Goal: Transaction & Acquisition: Book appointment/travel/reservation

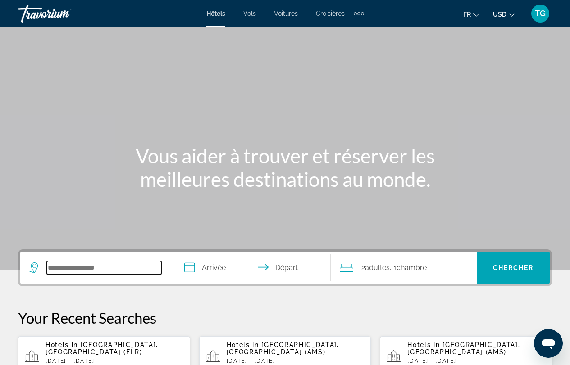
click at [103, 267] on input "Search hotel destination" at bounding box center [104, 268] width 114 height 14
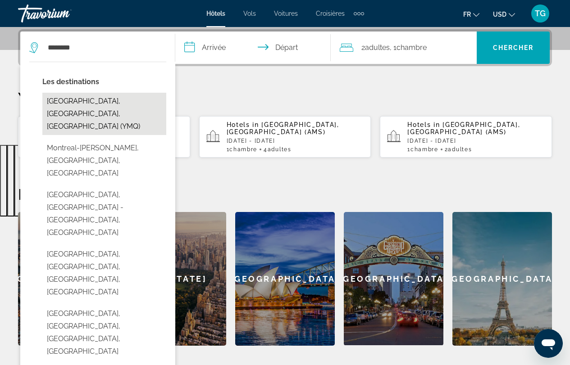
click at [106, 100] on button "Montreal, QC, Canada (YMQ)" at bounding box center [104, 114] width 124 height 42
type input "**********"
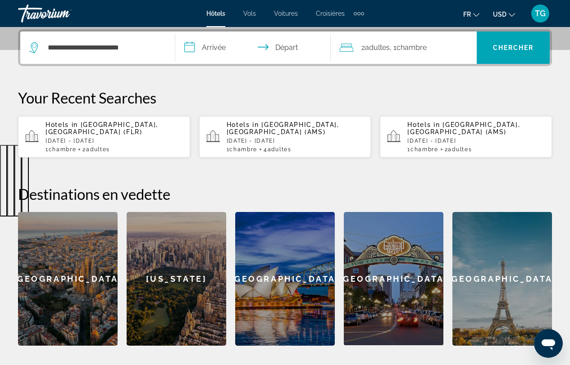
click at [209, 46] on input "**********" at bounding box center [254, 49] width 159 height 35
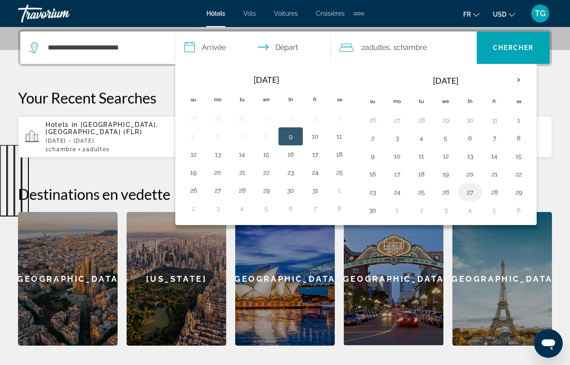
click at [470, 191] on button "27" at bounding box center [470, 192] width 14 height 13
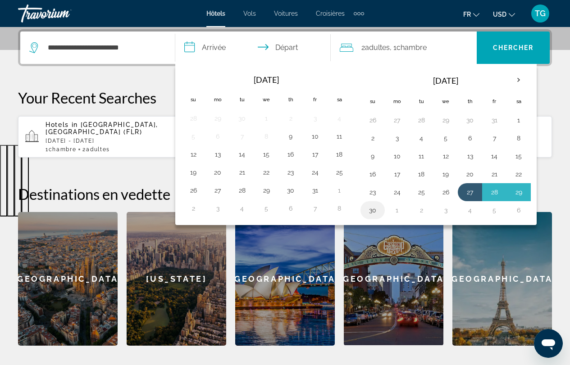
click at [369, 212] on button "30" at bounding box center [372, 210] width 14 height 13
type input "**********"
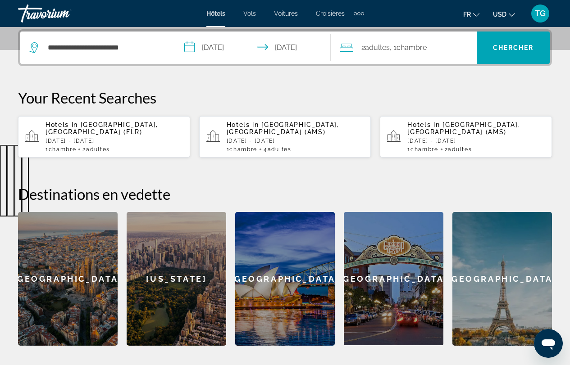
click at [510, 13] on icon "Change currency" at bounding box center [512, 15] width 6 height 6
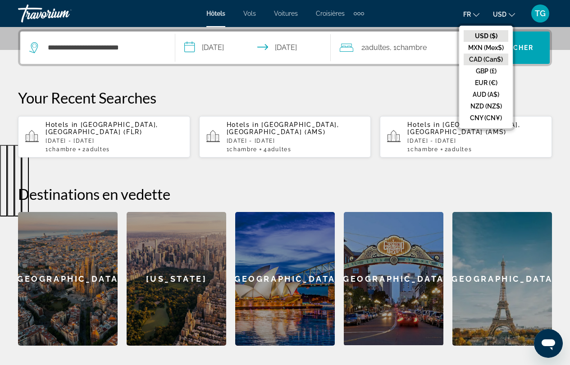
click at [489, 55] on button "CAD (Can$)" at bounding box center [486, 60] width 45 height 12
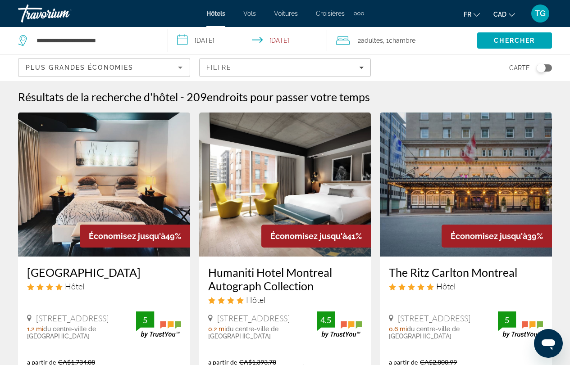
click at [382, 41] on span "Adultes" at bounding box center [372, 40] width 22 height 7
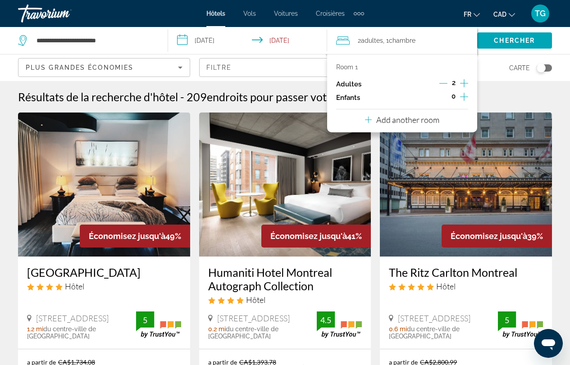
click at [463, 82] on icon "Increment adults" at bounding box center [464, 83] width 8 height 11
click at [409, 69] on div "Room 1" at bounding box center [402, 67] width 132 height 7
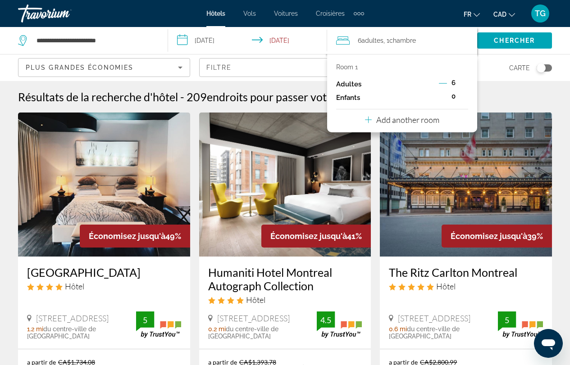
click at [491, 73] on div "Carte" at bounding box center [466, 68] width 172 height 27
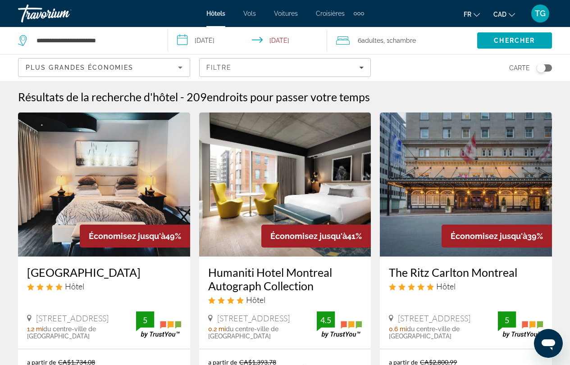
click at [46, 9] on div "Travorium" at bounding box center [63, 13] width 90 height 23
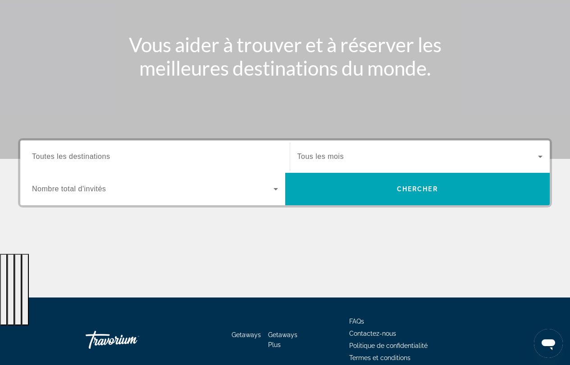
scroll to position [19, 0]
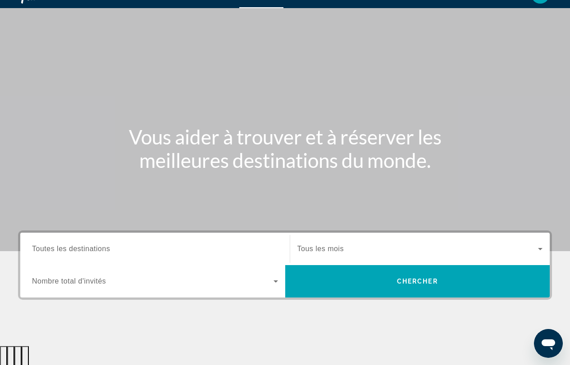
click at [183, 250] on input "Destination Toutes les destinations" at bounding box center [155, 249] width 246 height 11
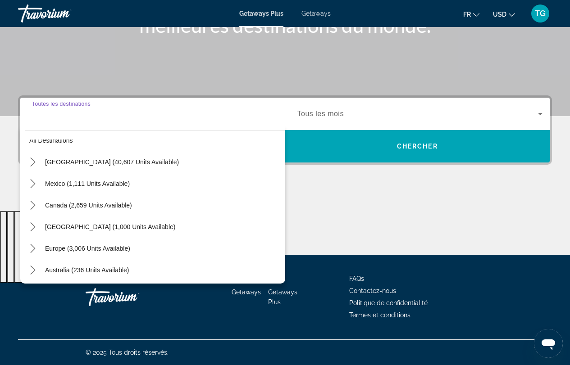
scroll to position [11, 0]
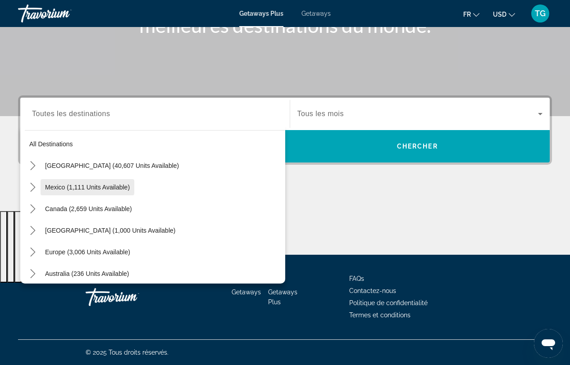
click at [95, 187] on span "Mexico (1,111 units available)" at bounding box center [87, 187] width 85 height 7
type input "**********"
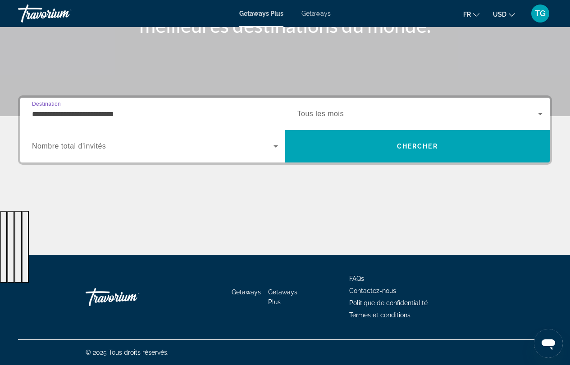
click at [320, 117] on span "Tous les mois" at bounding box center [320, 114] width 46 height 8
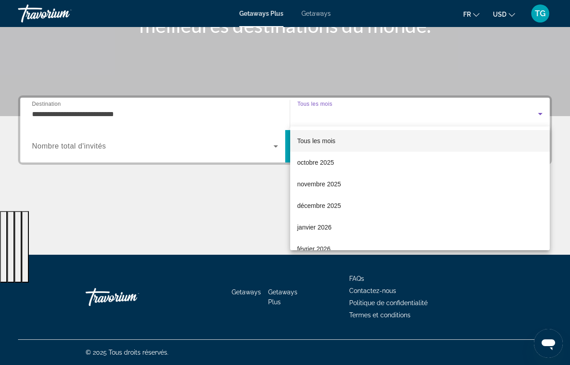
click at [268, 141] on div at bounding box center [285, 182] width 570 height 365
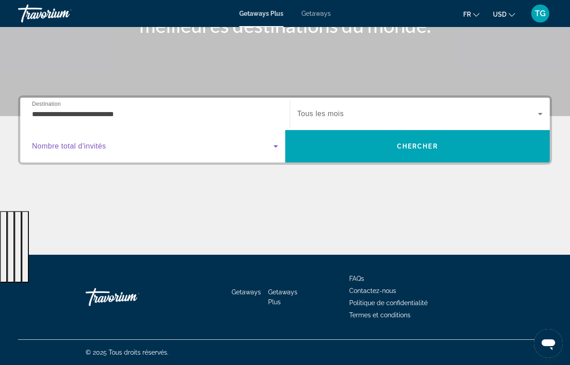
click at [268, 146] on span "Search widget" at bounding box center [152, 146] width 241 height 11
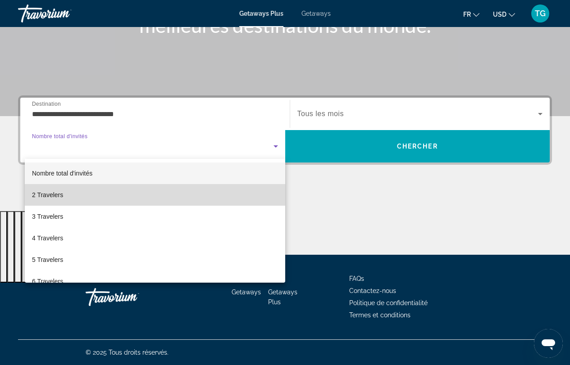
click at [236, 187] on mat-option "2 Travelers" at bounding box center [155, 195] width 260 height 22
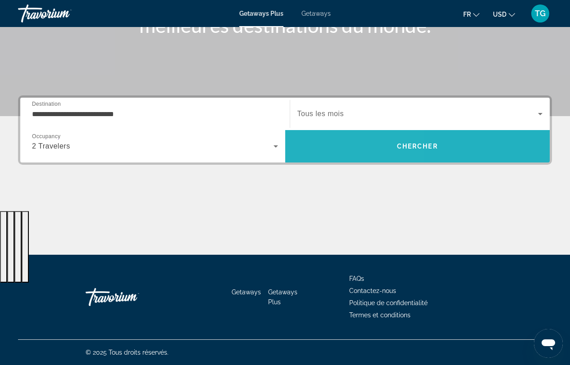
click at [373, 154] on span "Search" at bounding box center [417, 147] width 265 height 22
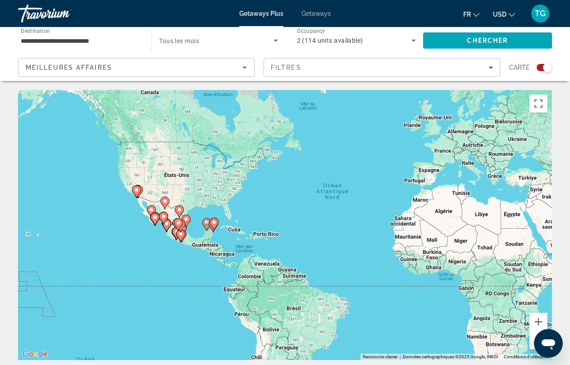
drag, startPoint x: 174, startPoint y: 219, endPoint x: 250, endPoint y: 199, distance: 77.8
click at [250, 199] on div "Pour activer le glissement avec le clavier, appuyez sur Alt+Entrée. Une fois ce…" at bounding box center [285, 225] width 534 height 270
click at [540, 323] on button "Zoom avant" at bounding box center [538, 322] width 18 height 18
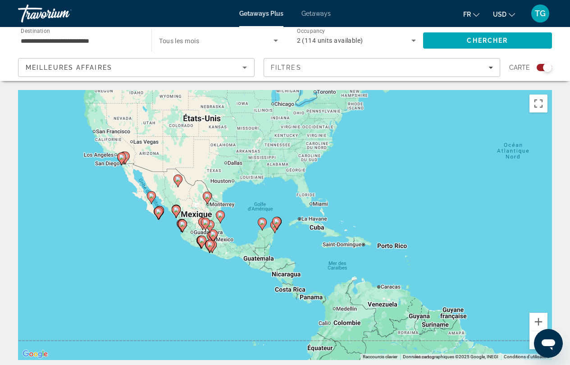
drag, startPoint x: 249, startPoint y: 218, endPoint x: 385, endPoint y: 210, distance: 136.3
click at [385, 210] on div "Pour activer le glissement avec le clavier, appuyez sur Alt+Entrée. Une fois ce…" at bounding box center [285, 225] width 534 height 270
click at [542, 321] on button "Zoom avant" at bounding box center [538, 322] width 18 height 18
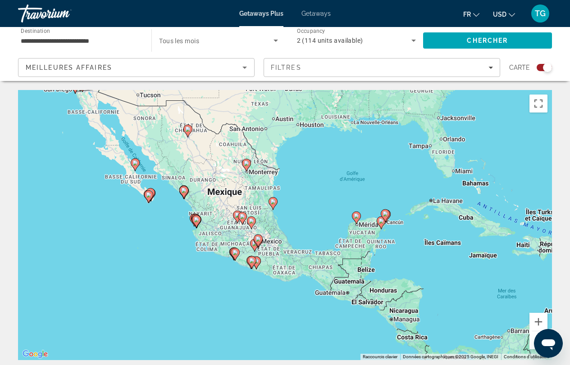
drag, startPoint x: 201, startPoint y: 225, endPoint x: 318, endPoint y: 211, distance: 117.5
click at [318, 211] on div "Pour activer le glissement avec le clavier, appuyez sur Alt+Entrée. Une fois ce…" at bounding box center [285, 225] width 534 height 270
click at [542, 319] on button "Zoom avant" at bounding box center [538, 322] width 18 height 18
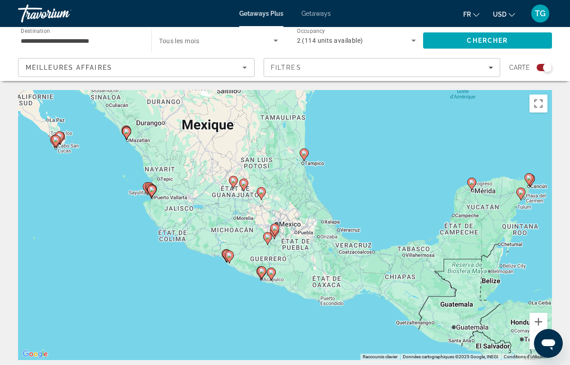
drag, startPoint x: 340, startPoint y: 240, endPoint x: 384, endPoint y: 205, distance: 56.4
click at [384, 205] on div "Pour activer le glissement avec le clavier, appuyez sur Alt+Entrée. Une fois ce…" at bounding box center [285, 225] width 534 height 270
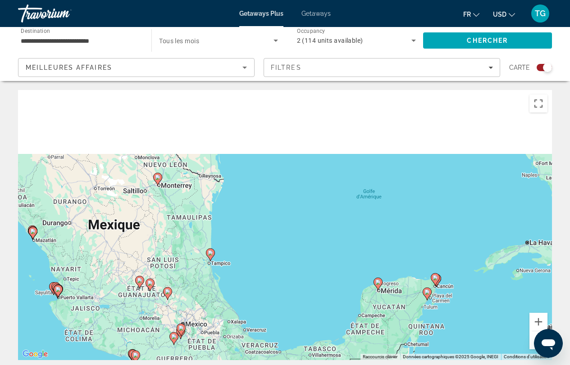
drag, startPoint x: 404, startPoint y: 204, endPoint x: 300, endPoint y: 306, distance: 145.9
click at [300, 306] on div "Pour activer le glissement avec le clavier, appuyez sur Alt+Entrée. Une fois ce…" at bounding box center [285, 225] width 534 height 270
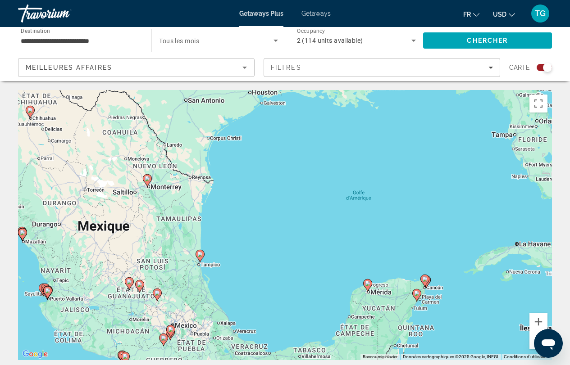
click at [533, 340] on button "Zoom arrière" at bounding box center [538, 341] width 18 height 18
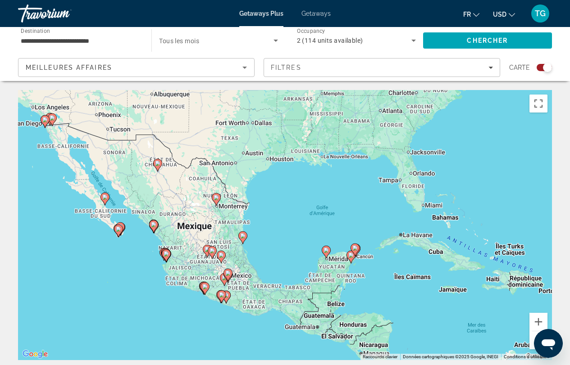
click at [326, 251] on image "Main content" at bounding box center [325, 250] width 5 height 5
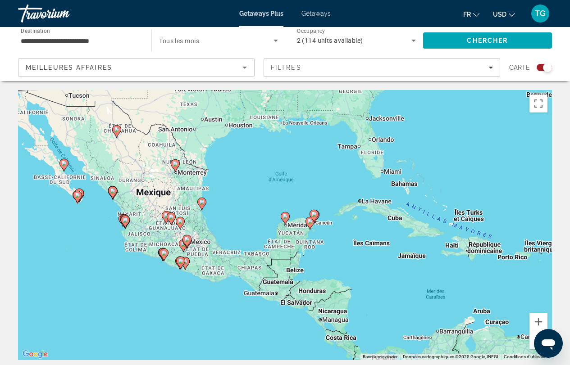
click at [285, 220] on icon "Main content" at bounding box center [285, 219] width 8 height 12
type input "**********"
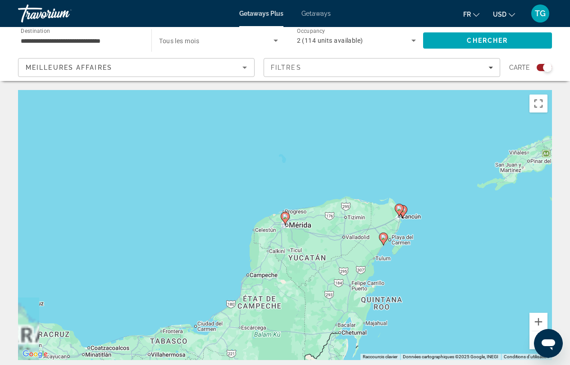
click at [285, 220] on icon "Main content" at bounding box center [285, 219] width 8 height 12
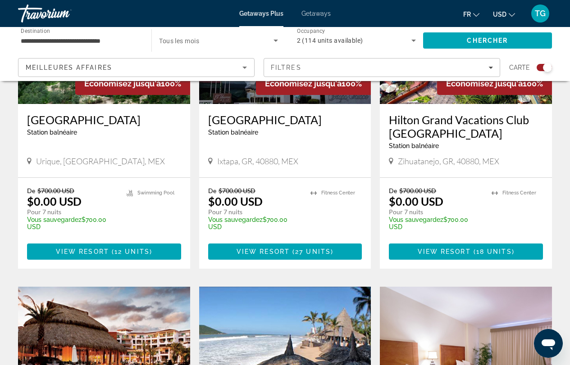
scroll to position [451, 0]
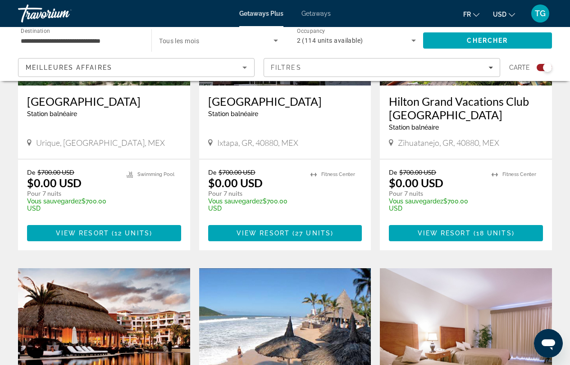
click at [448, 222] on div "De $700.00 USD $0.00 USD Pour 7 nuits Vous sauvegardez $700.00 USD temp 1 Fitne…" at bounding box center [466, 204] width 172 height 91
click at [448, 231] on span "View Resort" at bounding box center [444, 233] width 53 height 7
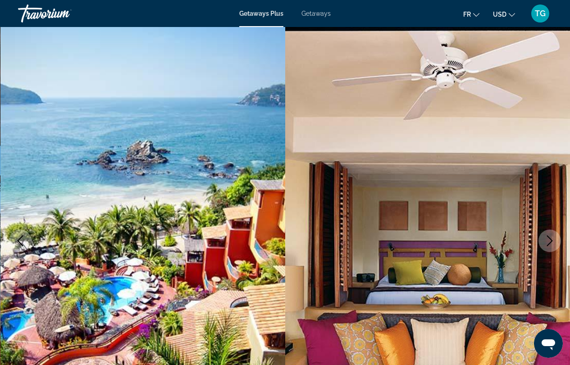
click at [312, 14] on span "Getaways" at bounding box center [315, 13] width 29 height 7
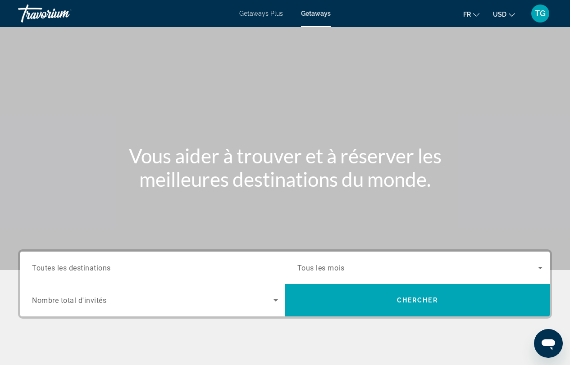
scroll to position [90, 0]
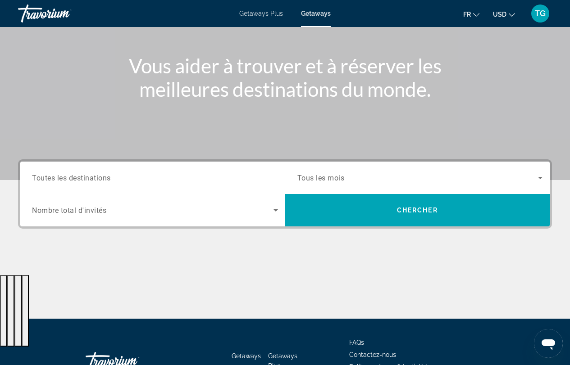
click at [236, 188] on div "Search widget" at bounding box center [155, 178] width 246 height 26
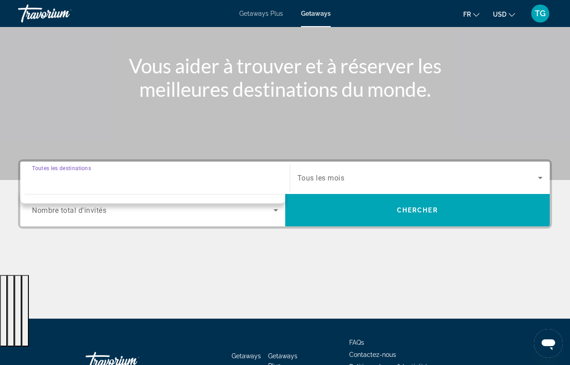
click at [237, 176] on input "Destination Toutes les destinations" at bounding box center [155, 178] width 246 height 11
click at [88, 176] on input "Destination Toutes les destinations" at bounding box center [155, 178] width 246 height 11
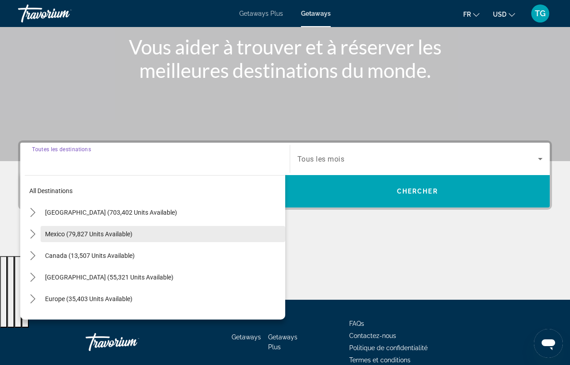
scroll to position [12, 0]
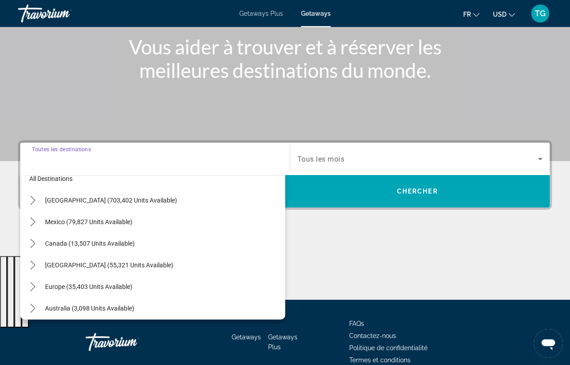
click at [124, 298] on span "Select destination: Australia (3,098 units available)" at bounding box center [163, 309] width 245 height 22
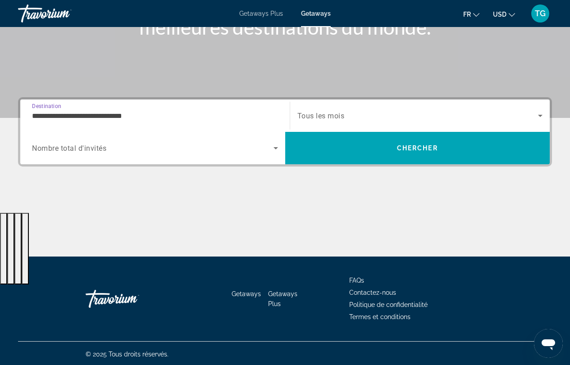
scroll to position [154, 0]
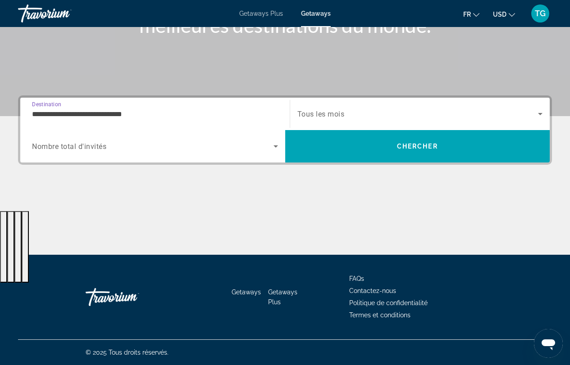
click at [138, 115] on input "**********" at bounding box center [155, 114] width 246 height 11
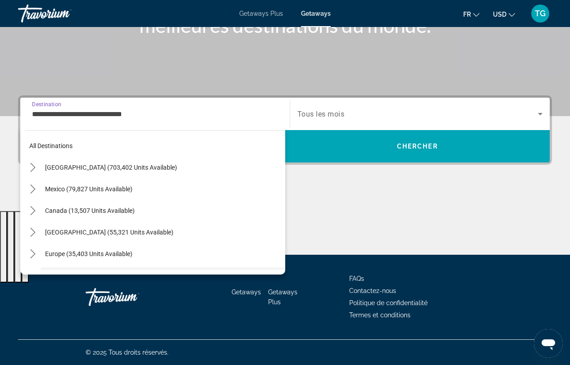
scroll to position [75, 0]
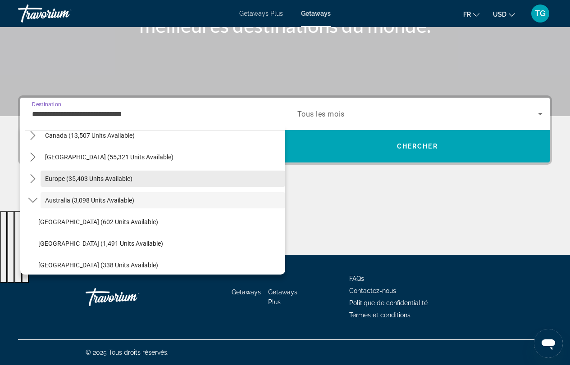
click at [122, 179] on span "Europe (35,403 units available)" at bounding box center [88, 178] width 87 height 7
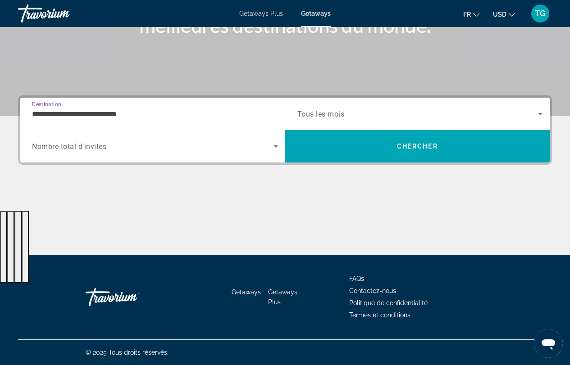
click at [32, 181] on div "**********" at bounding box center [285, 175] width 570 height 159
click at [231, 117] on input "**********" at bounding box center [155, 114] width 246 height 11
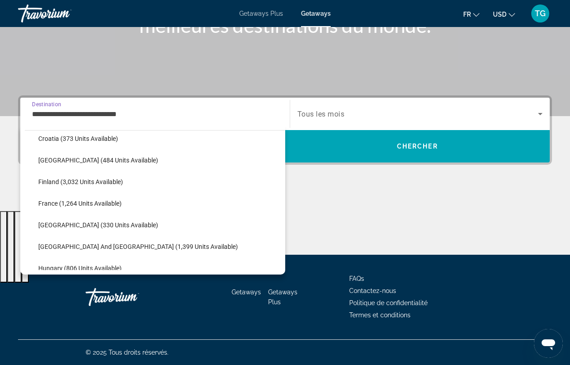
scroll to position [189, 0]
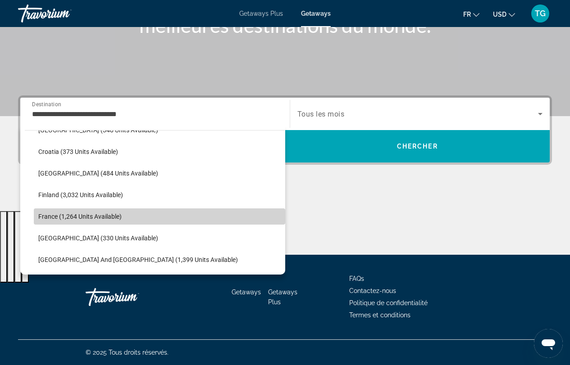
click at [212, 214] on span "Select destination: France (1,264 units available)" at bounding box center [159, 217] width 251 height 22
type input "**********"
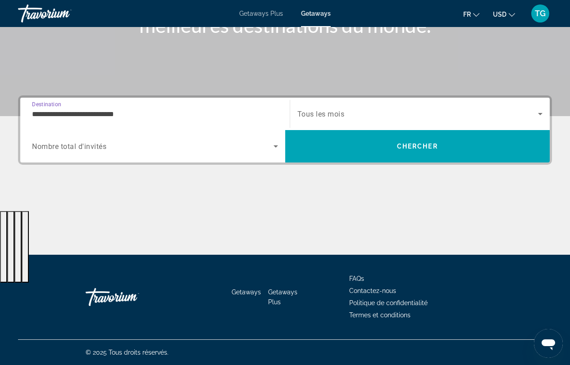
click at [273, 147] on icon "Search widget" at bounding box center [275, 146] width 11 height 11
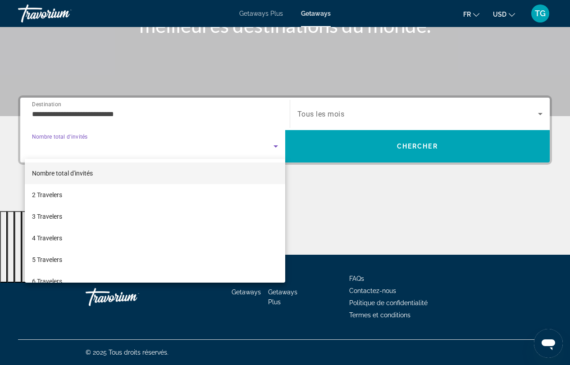
click at [236, 175] on mat-option "Nombre total d'invités" at bounding box center [155, 174] width 260 height 22
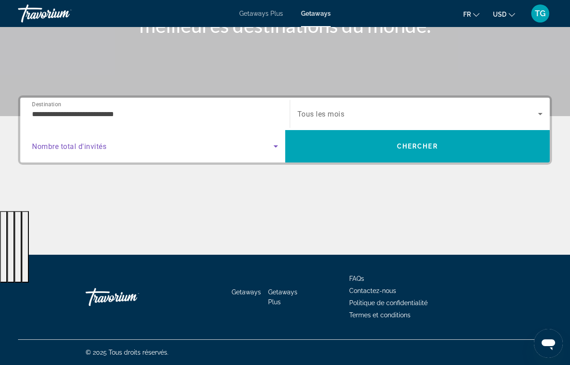
click at [265, 148] on span "Search widget" at bounding box center [152, 146] width 241 height 11
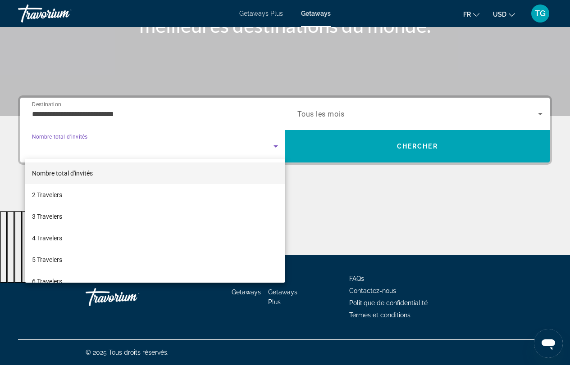
click at [274, 146] on div at bounding box center [285, 182] width 570 height 365
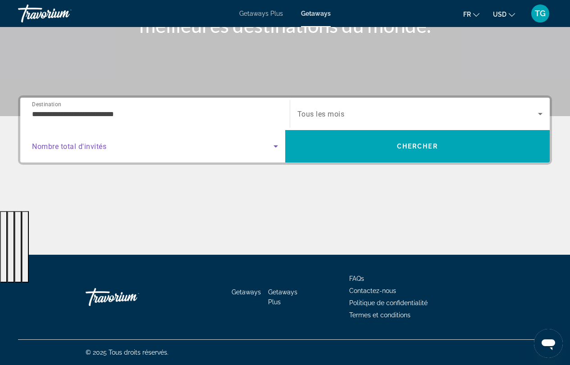
click at [277, 148] on icon "Search widget" at bounding box center [275, 146] width 11 height 11
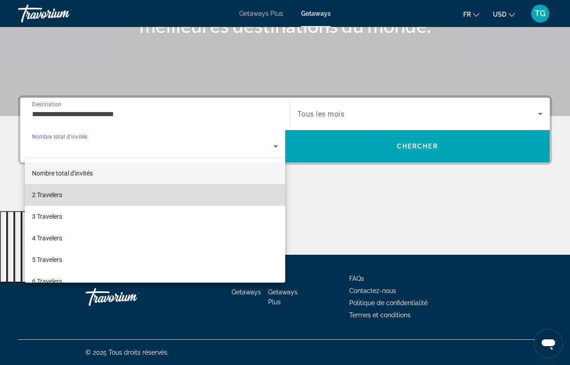
click at [224, 191] on mat-option "2 Travelers" at bounding box center [155, 195] width 260 height 22
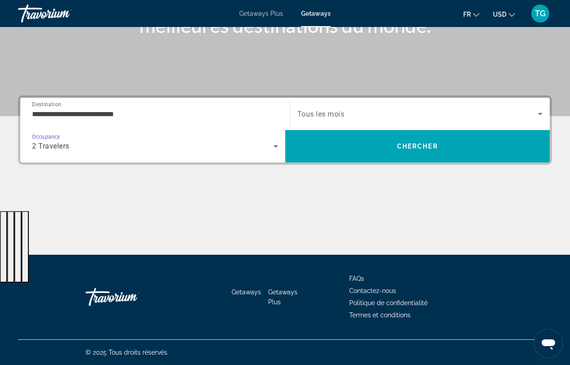
click at [395, 112] on span "Search widget" at bounding box center [417, 114] width 241 height 11
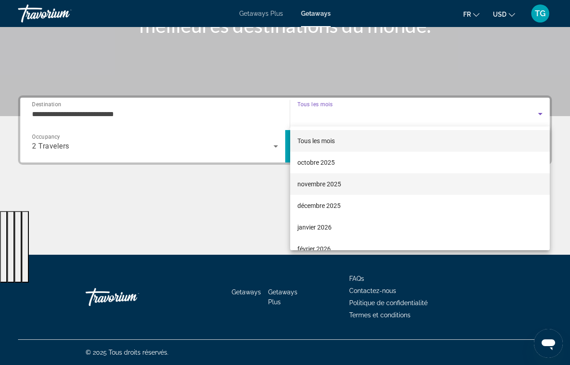
click at [351, 187] on mat-option "novembre 2025" at bounding box center [420, 184] width 260 height 22
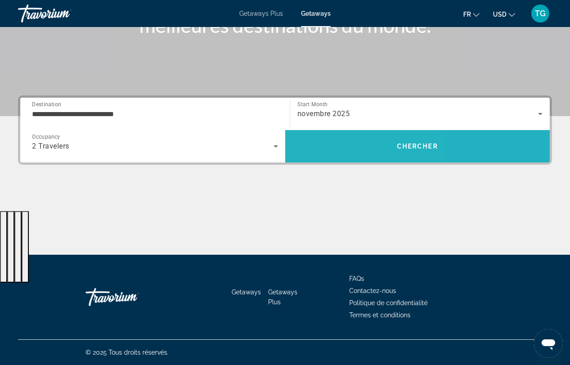
click at [325, 152] on span "Search" at bounding box center [417, 147] width 265 height 22
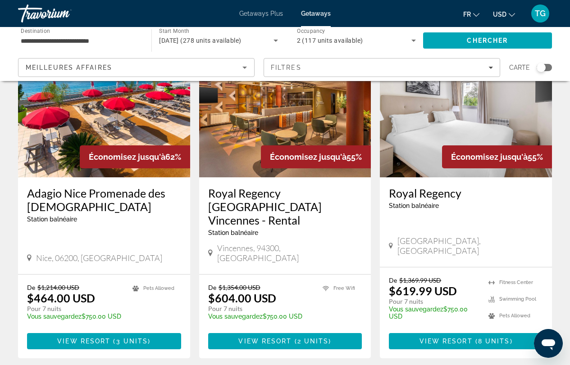
scroll to position [1161, 0]
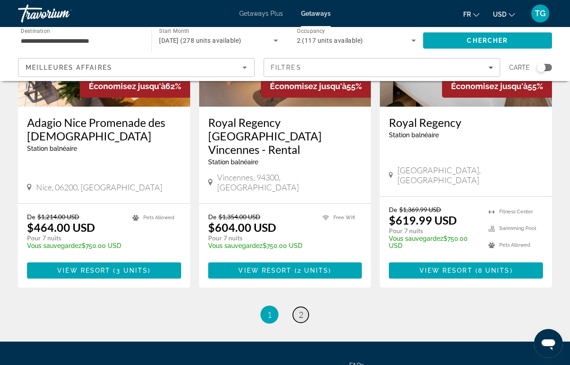
click at [303, 307] on link "page 2" at bounding box center [301, 315] width 16 height 16
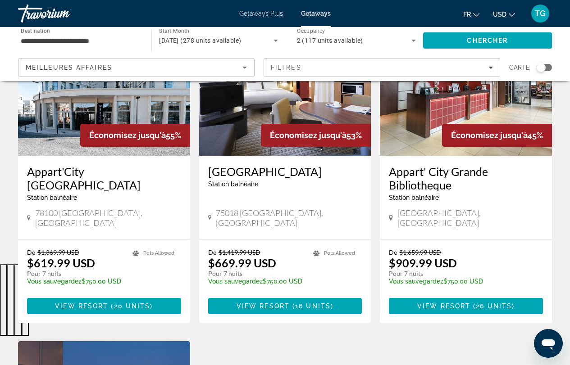
scroll to position [45, 0]
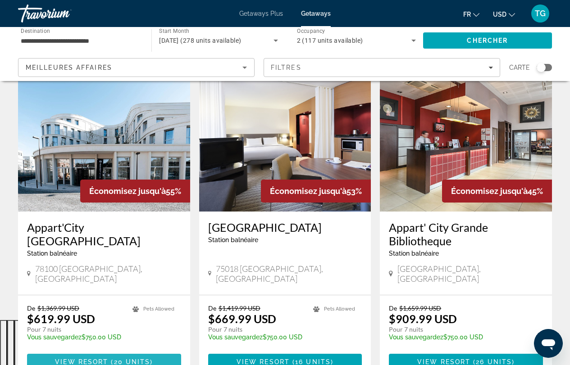
click at [94, 357] on span "Main content" at bounding box center [104, 362] width 154 height 22
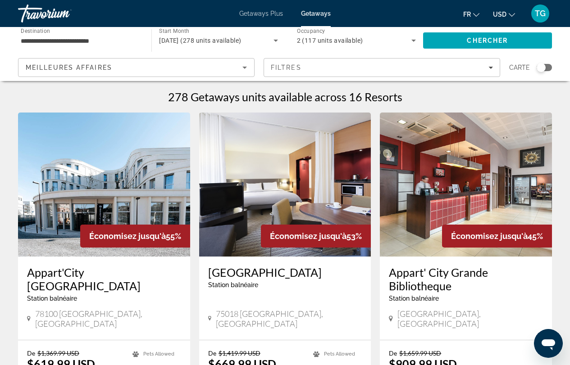
click at [282, 41] on div "Start Month Tous les mois novembre 2025 (278 units available)" at bounding box center [218, 40] width 133 height 25
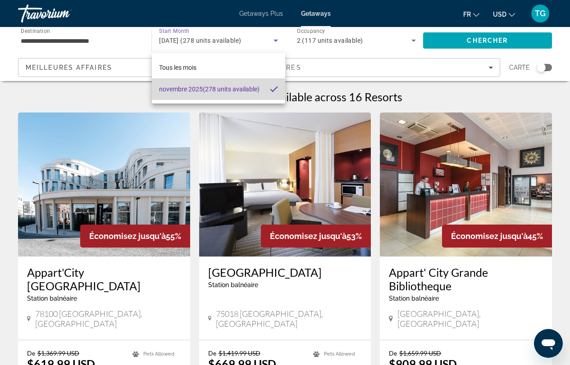
click at [254, 91] on span "novembre 2025 (278 units available)" at bounding box center [209, 89] width 100 height 11
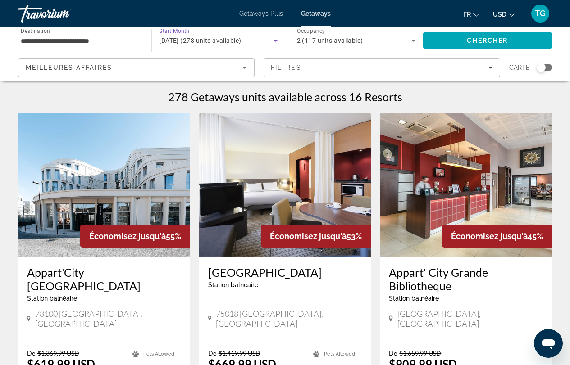
click at [410, 43] on icon "Search widget" at bounding box center [413, 40] width 11 height 11
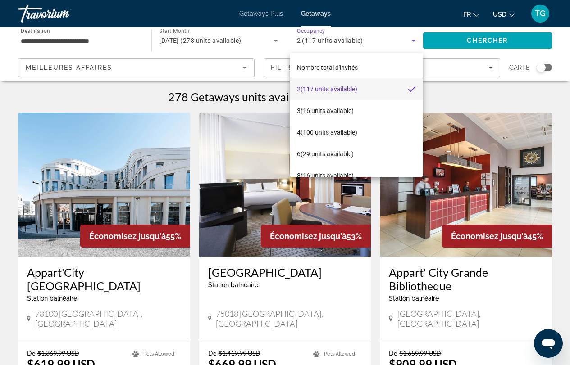
click at [410, 43] on div at bounding box center [285, 182] width 570 height 365
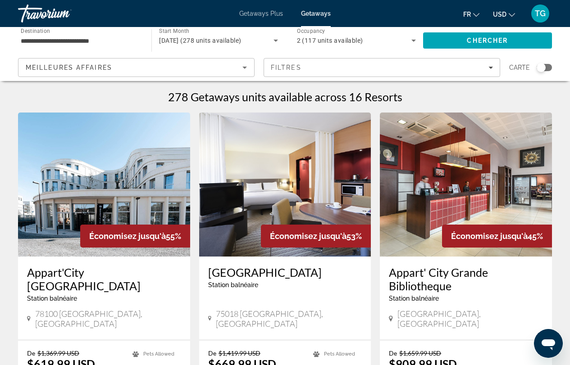
scroll to position [90, 0]
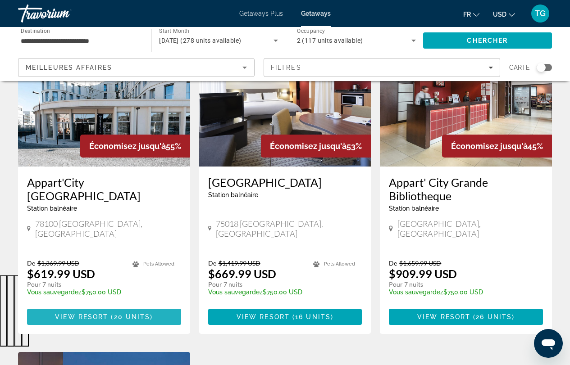
click at [119, 314] on span "20 units" at bounding box center [132, 317] width 36 height 7
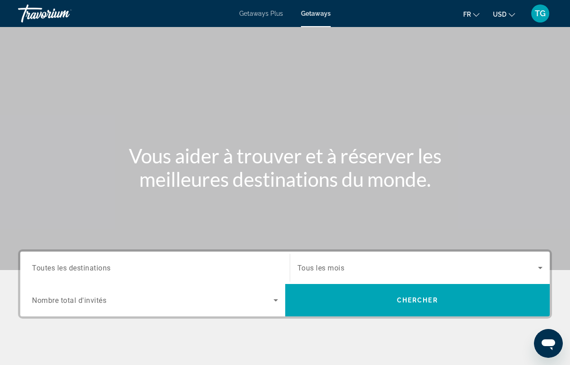
click at [276, 300] on icon "Search widget" at bounding box center [275, 301] width 5 height 2
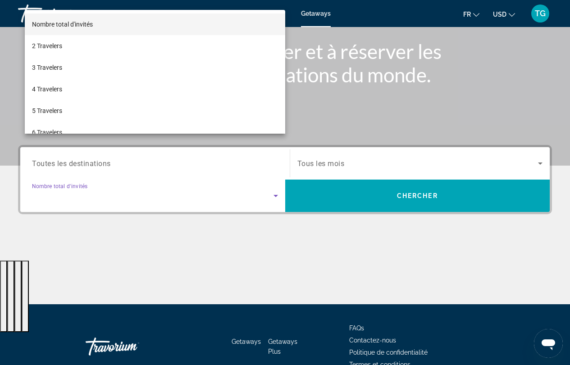
scroll to position [154, 0]
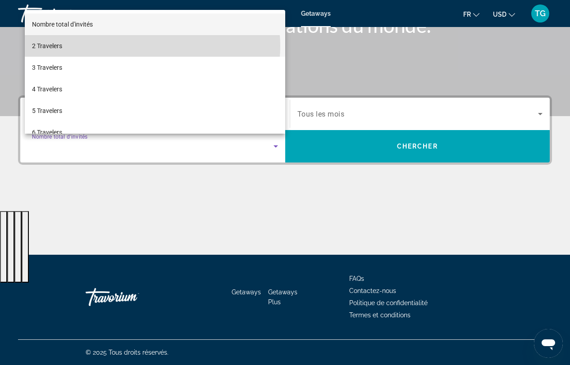
click at [152, 46] on mat-option "2 Travelers" at bounding box center [155, 46] width 260 height 22
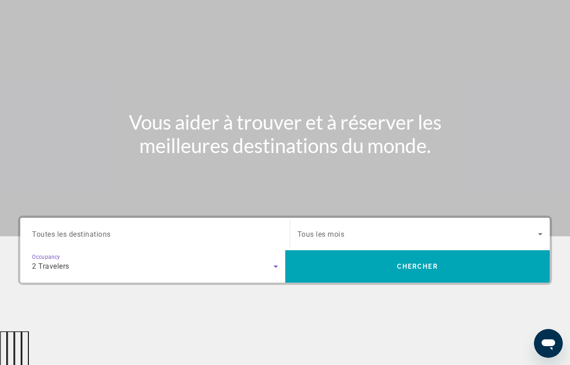
scroll to position [0, 0]
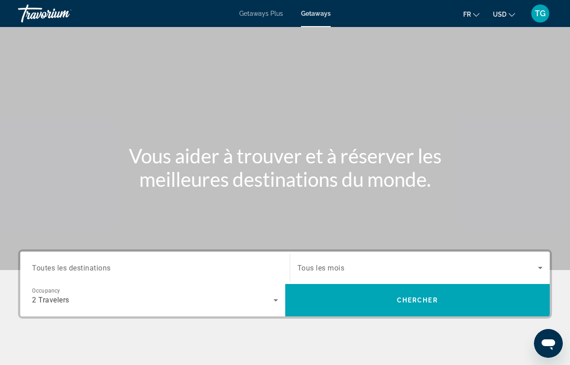
click at [258, 13] on span "Getaways Plus" at bounding box center [261, 13] width 44 height 7
click at [277, 271] on input "Destination Toutes les destinations" at bounding box center [155, 268] width 246 height 11
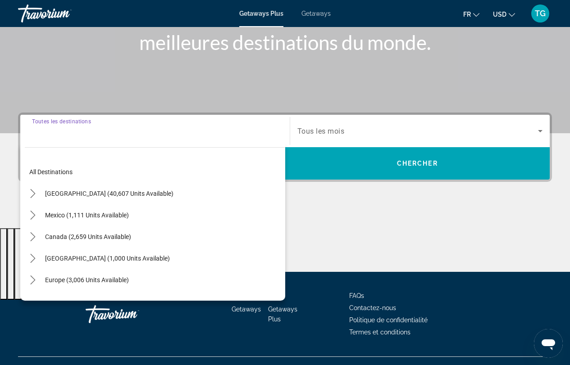
scroll to position [154, 0]
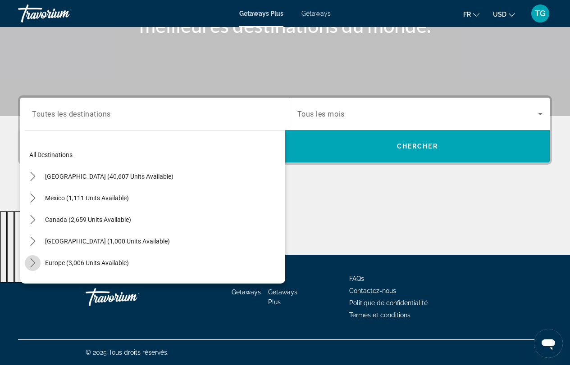
click at [32, 262] on icon "Toggle Europe (3,006 units available) submenu" at bounding box center [32, 263] width 9 height 9
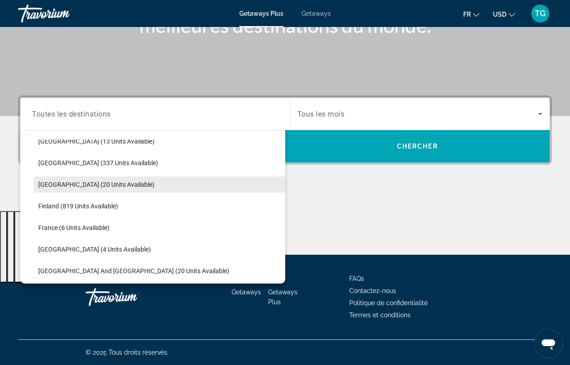
scroll to position [158, 0]
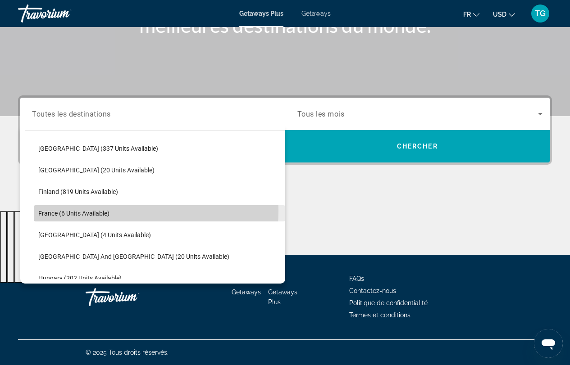
click at [100, 211] on span "France (6 units available)" at bounding box center [73, 213] width 71 height 7
type input "**********"
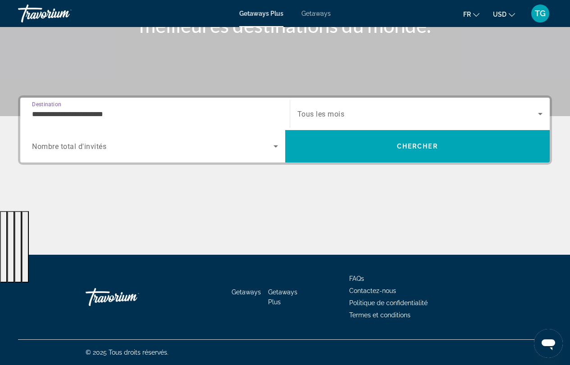
click at [190, 149] on span "Search widget" at bounding box center [152, 146] width 241 height 11
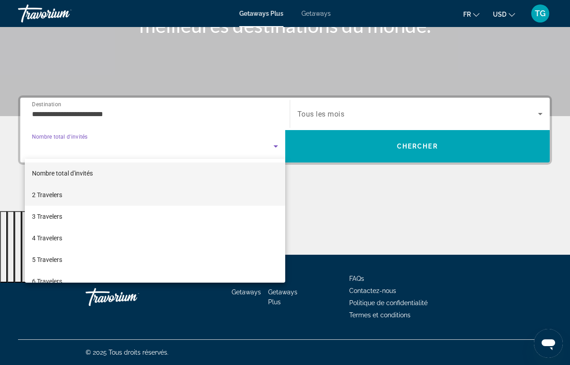
click at [197, 185] on mat-option "2 Travelers" at bounding box center [155, 195] width 260 height 22
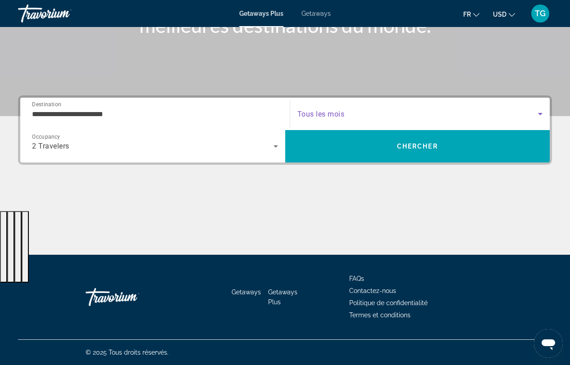
click at [368, 114] on span "Search widget" at bounding box center [417, 114] width 241 height 11
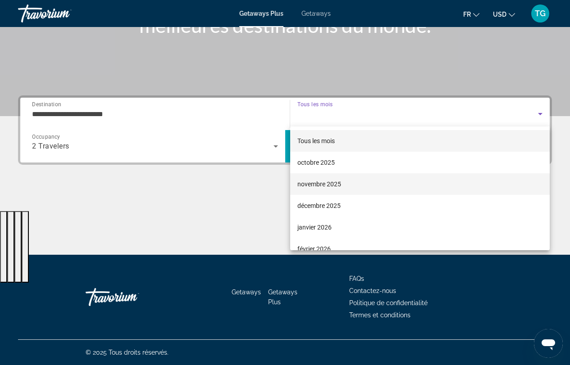
click at [364, 182] on mat-option "novembre 2025" at bounding box center [420, 184] width 260 height 22
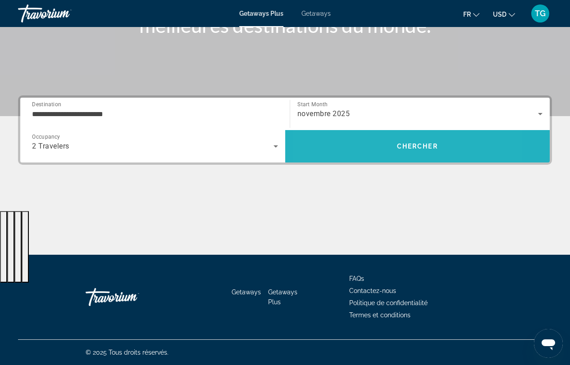
click at [364, 147] on span "Search" at bounding box center [417, 147] width 265 height 22
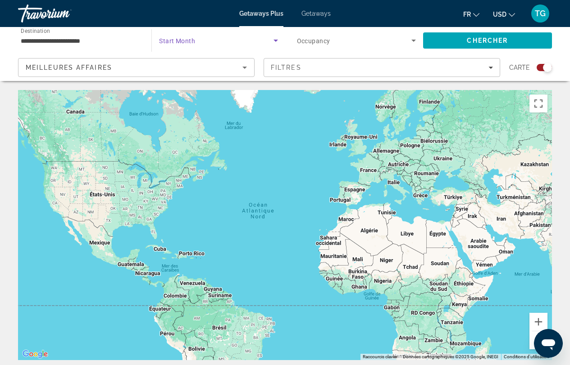
click at [249, 43] on span "Search widget" at bounding box center [216, 40] width 114 height 11
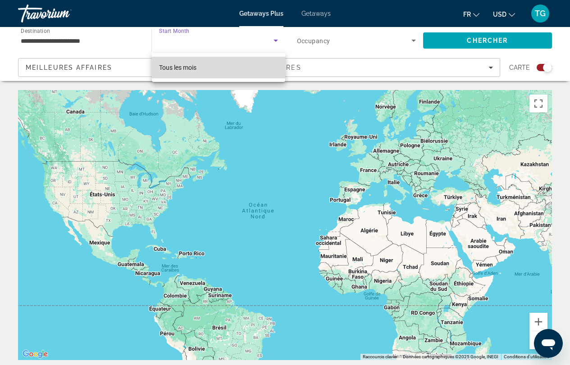
click at [231, 68] on mat-option "Tous les mois" at bounding box center [218, 68] width 133 height 22
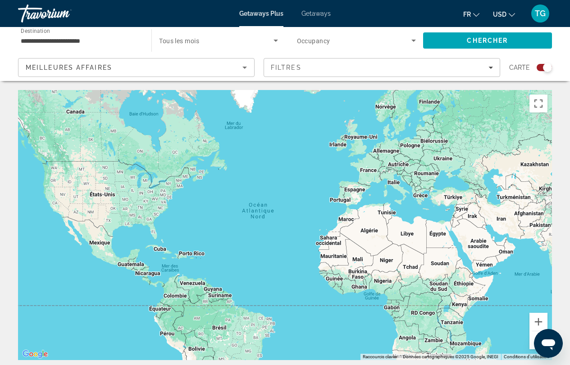
click at [318, 41] on span "Occupancy" at bounding box center [313, 40] width 33 height 7
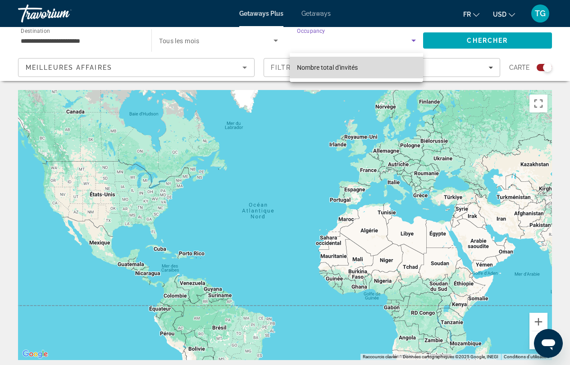
click at [323, 59] on mat-option "Nombre total d'invités" at bounding box center [356, 68] width 133 height 22
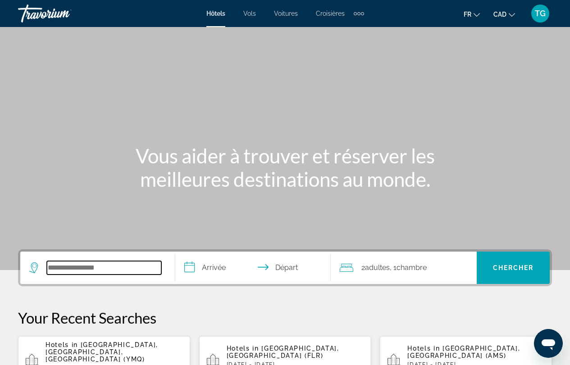
click at [102, 267] on input "Search hotel destination" at bounding box center [104, 268] width 114 height 14
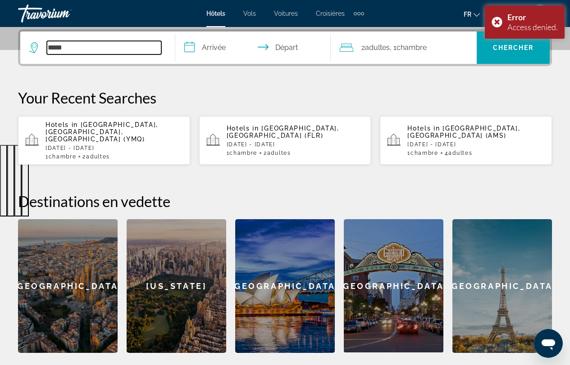
click at [118, 47] on input "*****" at bounding box center [104, 48] width 114 height 14
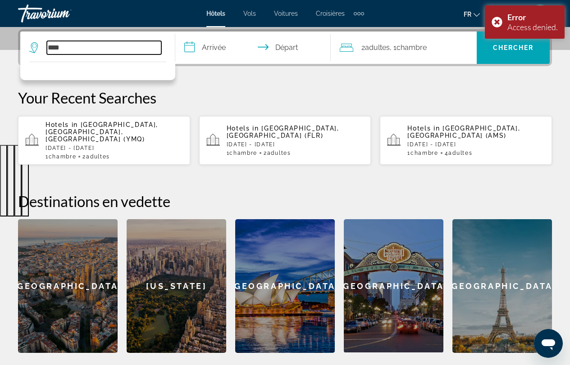
type input "*****"
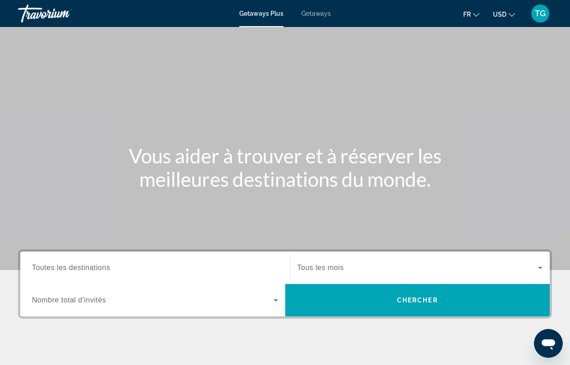
click at [220, 268] on input "Destination Toutes les destinations" at bounding box center [155, 268] width 246 height 11
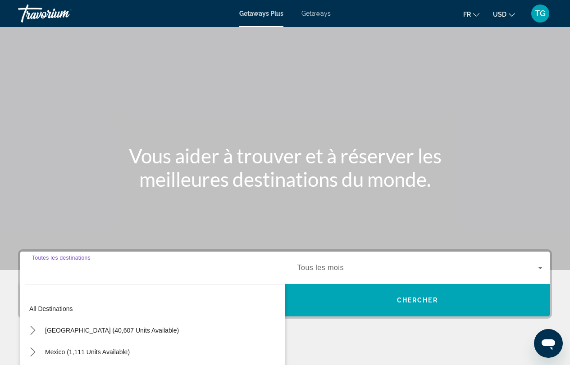
scroll to position [154, 0]
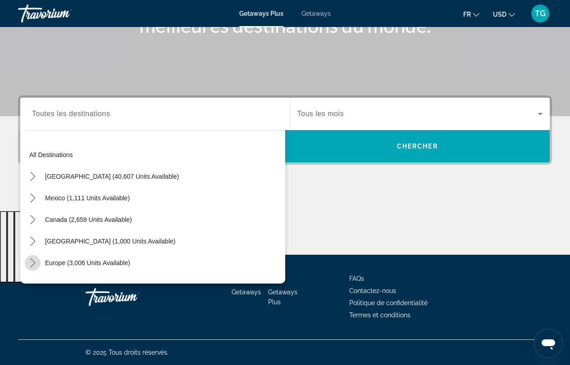
click at [27, 262] on mat-icon "Toggle Europe (3,006 units available) submenu" at bounding box center [33, 263] width 16 height 16
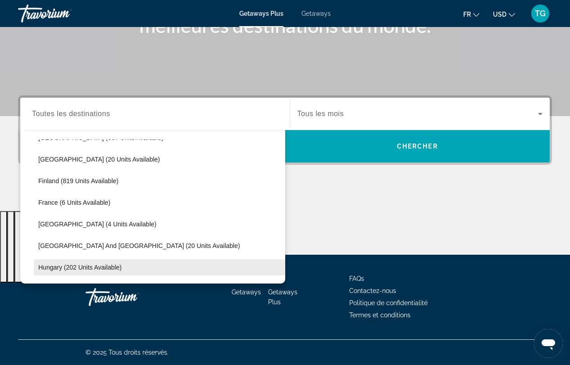
scroll to position [158, 0]
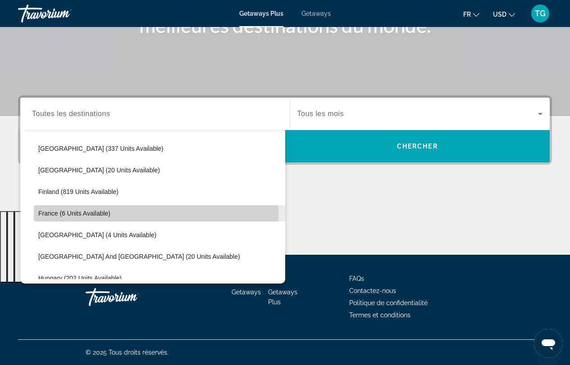
click at [111, 216] on span "Select destination: France (6 units available)" at bounding box center [159, 214] width 251 height 22
type input "**********"
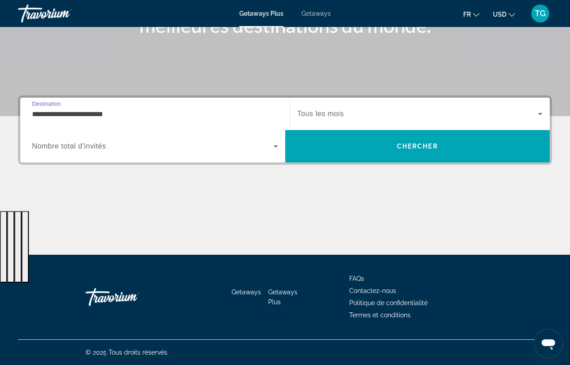
click at [307, 115] on span "Tous les mois" at bounding box center [320, 114] width 46 height 8
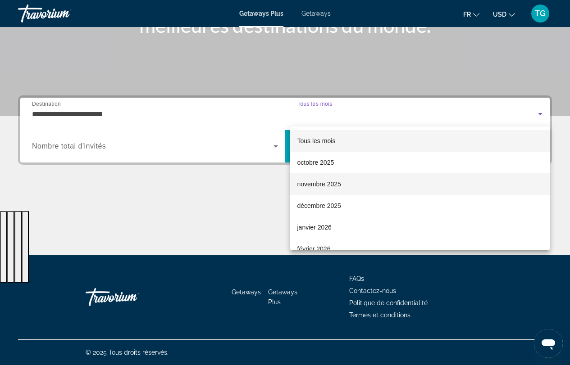
click at [343, 182] on mat-option "novembre 2025" at bounding box center [420, 184] width 260 height 22
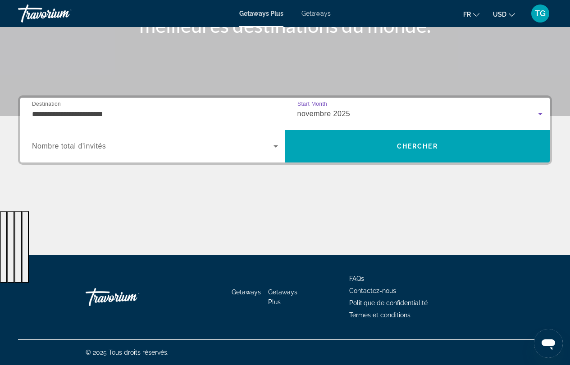
click at [278, 147] on icon "Search widget" at bounding box center [275, 146] width 11 height 11
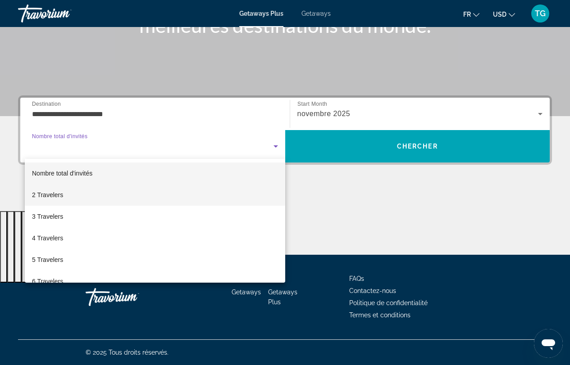
click at [247, 186] on mat-option "2 Travelers" at bounding box center [155, 195] width 260 height 22
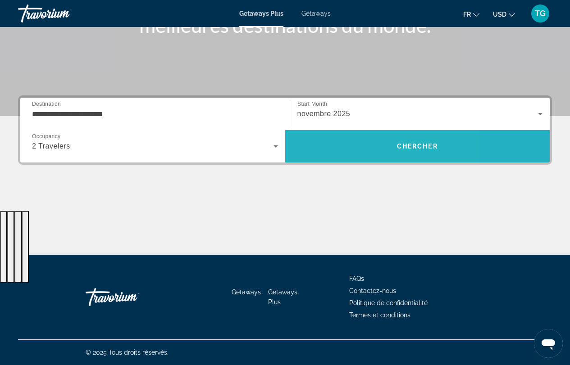
click at [344, 153] on span "Search" at bounding box center [417, 147] width 265 height 22
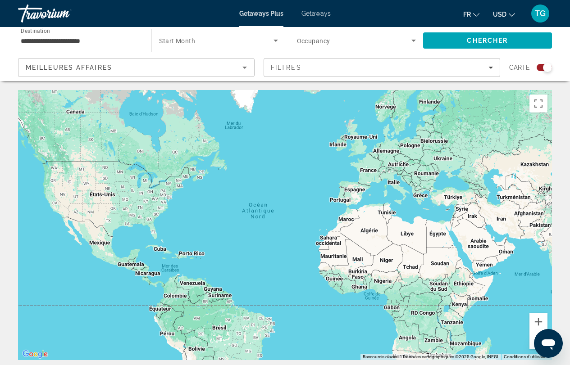
click at [312, 18] on div "Getaways Plus Getaways fr English Español Français Italiano Português русский U…" at bounding box center [285, 13] width 570 height 23
click at [319, 16] on span "Getaways" at bounding box center [315, 13] width 29 height 7
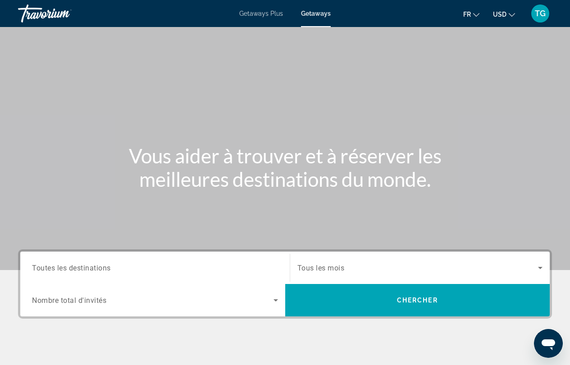
click at [507, 16] on button "USD USD ($) MXN (Mex$) CAD (Can$) GBP (£) EUR (€) AUD (A$) NZD (NZ$) CNY (CN¥)" at bounding box center [504, 14] width 22 height 13
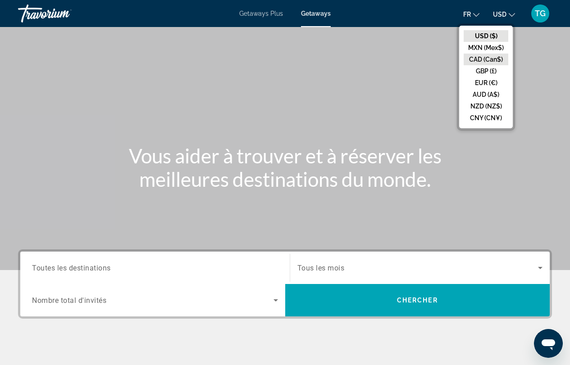
click at [488, 57] on button "CAD (Can$)" at bounding box center [486, 60] width 45 height 12
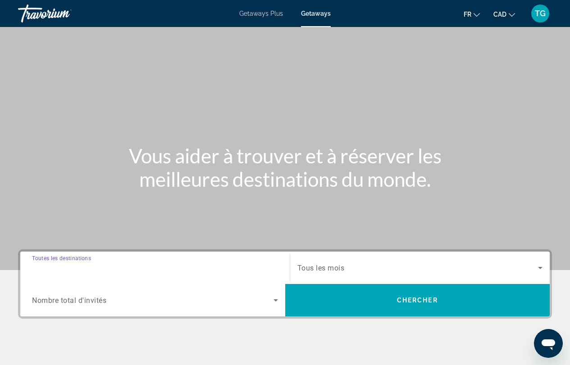
click at [221, 273] on input "Destination Toutes les destinations" at bounding box center [155, 268] width 246 height 11
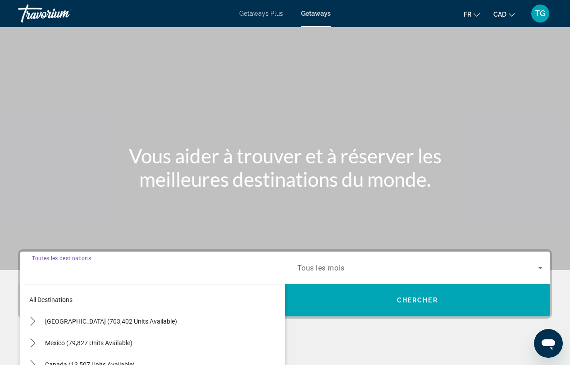
click at [141, 271] on input "Destination Toutes les destinations" at bounding box center [155, 268] width 246 height 11
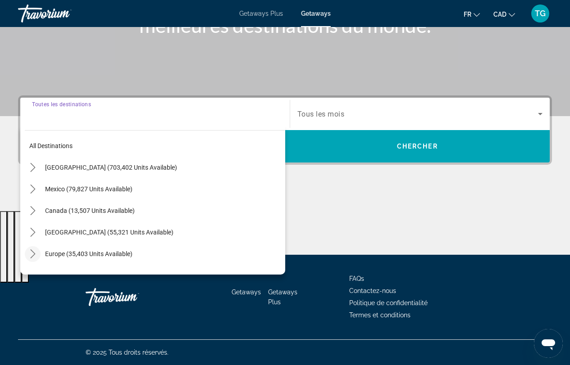
click at [32, 255] on icon "Toggle Europe (35,403 units available) submenu" at bounding box center [32, 254] width 9 height 9
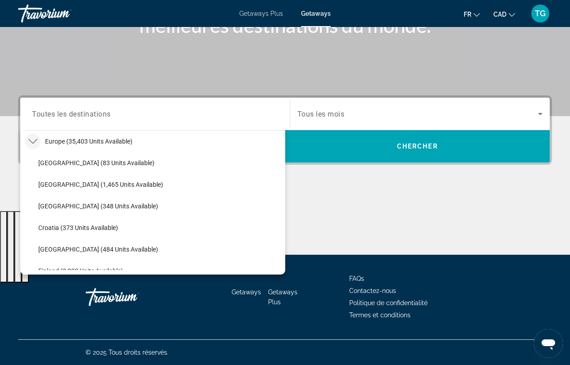
scroll to position [203, 0]
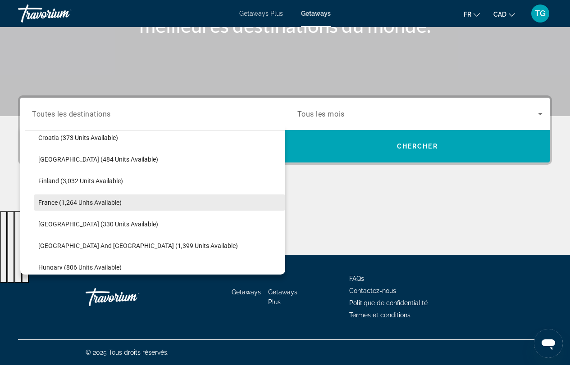
click at [137, 202] on span "Select destination: France (1,264 units available)" at bounding box center [159, 203] width 251 height 22
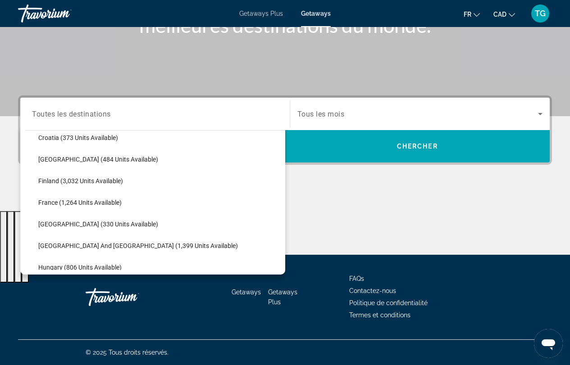
type input "**********"
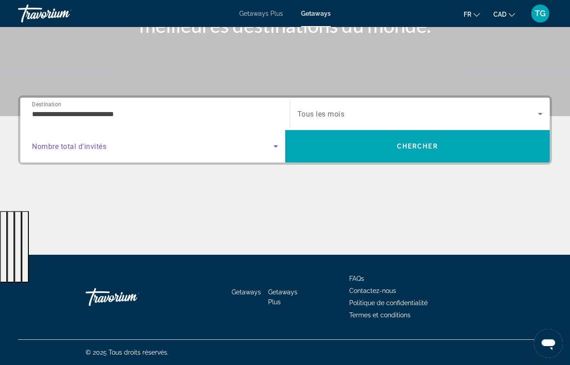
click at [269, 146] on span "Search widget" at bounding box center [152, 146] width 241 height 11
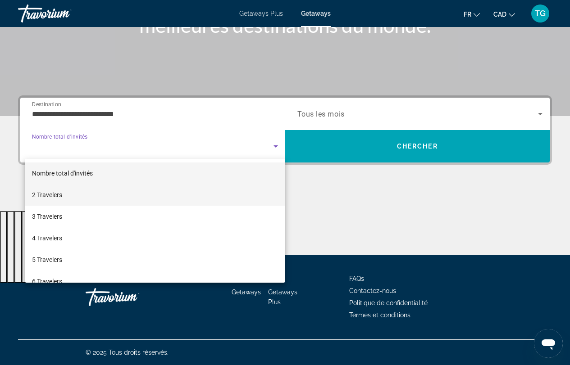
click at [266, 185] on mat-option "2 Travelers" at bounding box center [155, 195] width 260 height 22
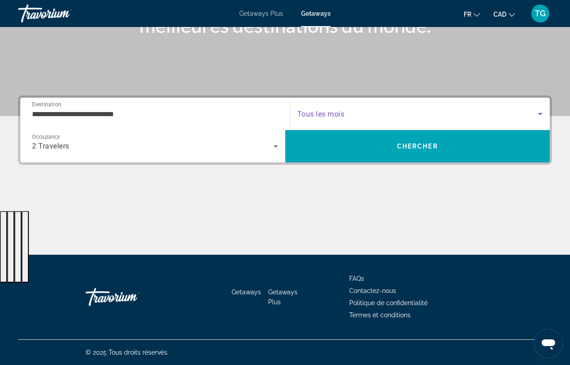
click at [385, 116] on span "Search widget" at bounding box center [417, 114] width 241 height 11
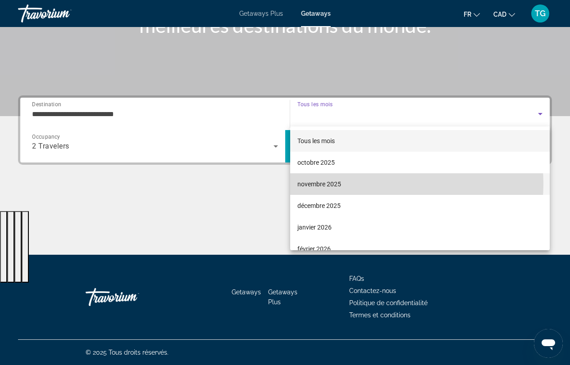
click at [375, 184] on mat-option "novembre 2025" at bounding box center [420, 184] width 260 height 22
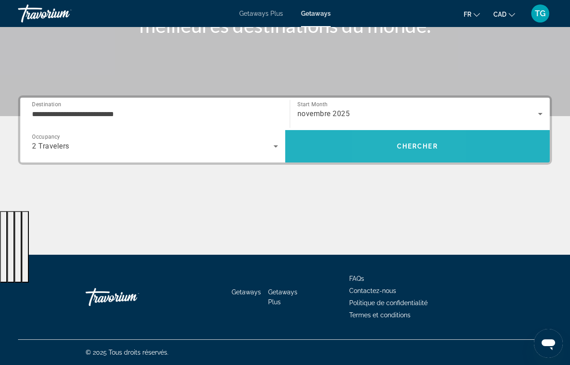
click at [394, 146] on span "Search" at bounding box center [417, 147] width 265 height 22
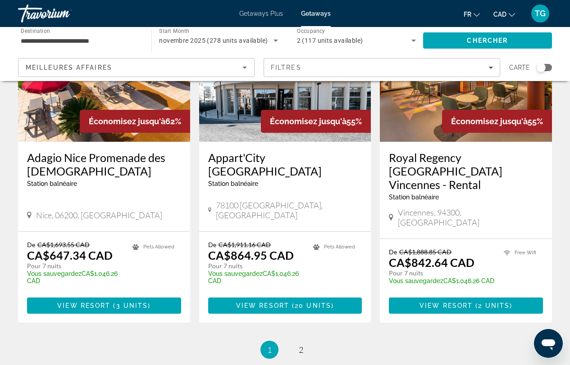
scroll to position [1168, 0]
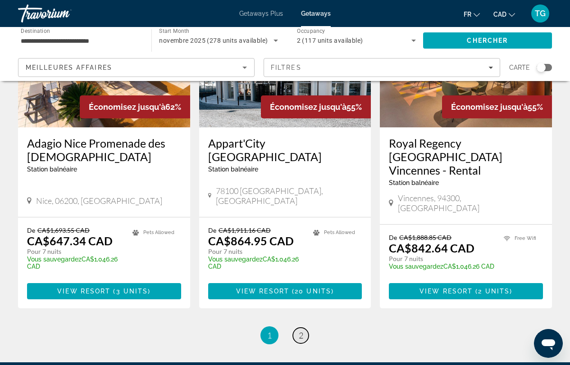
click at [301, 331] on span "2" at bounding box center [301, 336] width 5 height 10
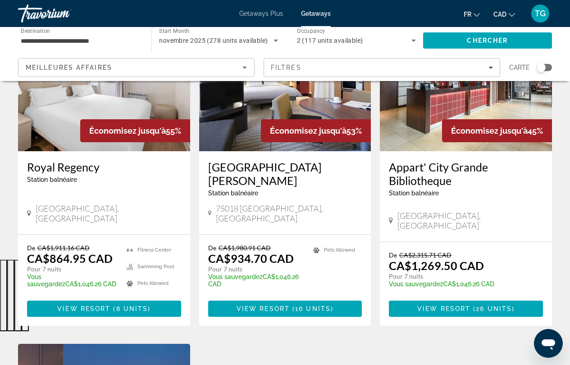
scroll to position [90, 0]
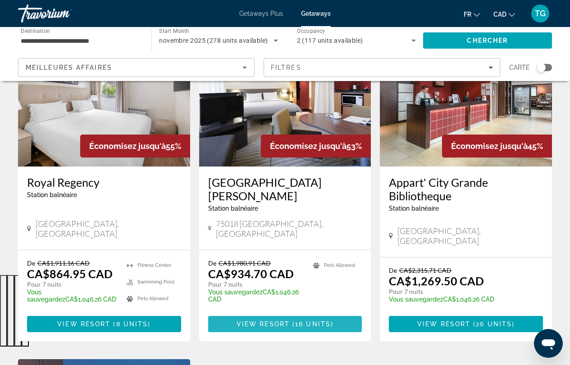
drag, startPoint x: 289, startPoint y: 305, endPoint x: 265, endPoint y: 309, distance: 24.1
click at [265, 321] on span "View Resort" at bounding box center [263, 324] width 53 height 7
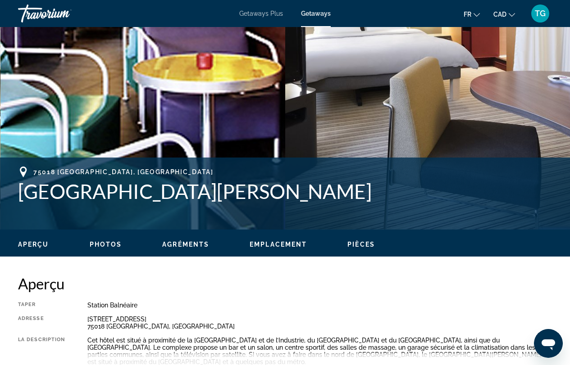
scroll to position [180, 0]
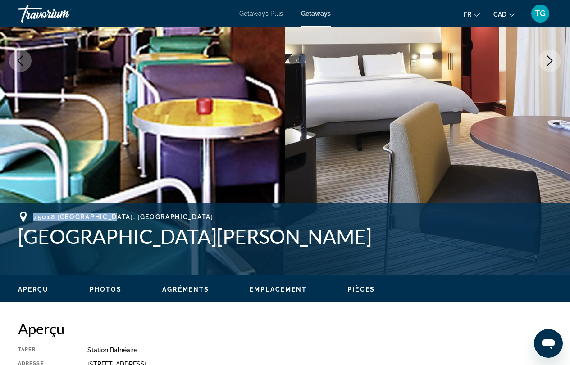
drag, startPoint x: 93, startPoint y: 217, endPoint x: 34, endPoint y: 214, distance: 59.1
click at [34, 214] on div "75018 Paris, France" at bounding box center [285, 217] width 534 height 11
click at [350, 204] on div "75018 Paris, France B&B Hotel Paris Nord 18 Adresse 1 IMPASSE MARTEAU 75018 Par…" at bounding box center [285, 239] width 570 height 72
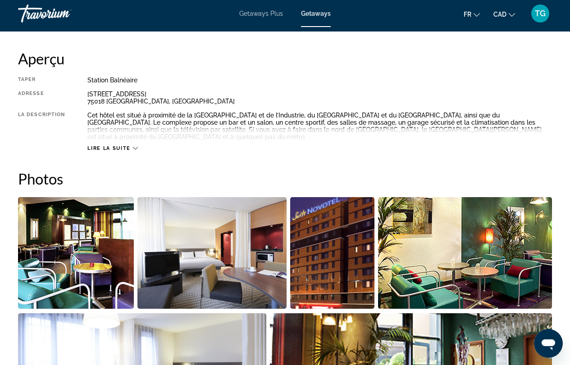
scroll to position [541, 0]
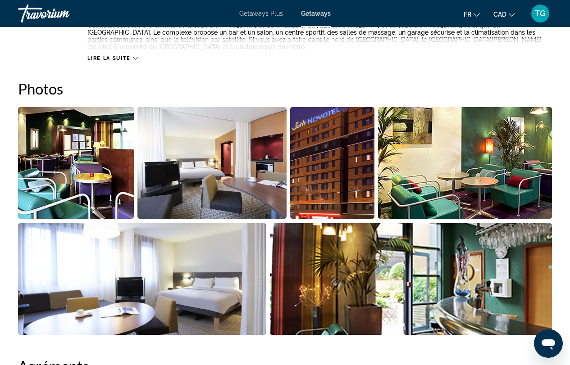
click at [332, 166] on img "Open full-screen image slider" at bounding box center [332, 163] width 84 height 112
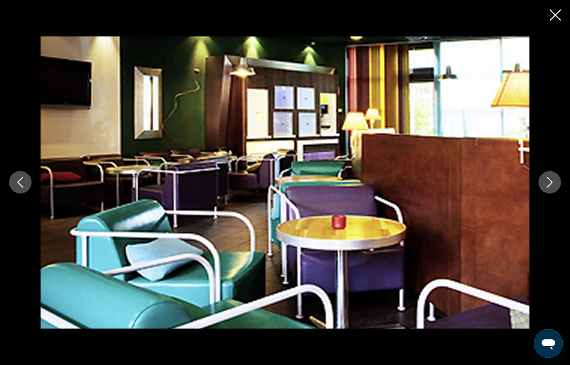
click at [547, 184] on icon "Next image" at bounding box center [549, 182] width 11 height 11
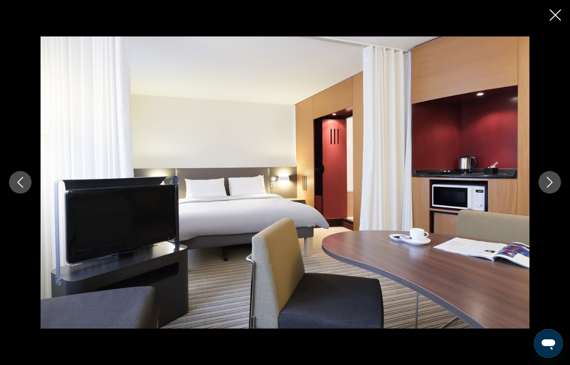
click at [547, 184] on icon "Next image" at bounding box center [549, 182] width 11 height 11
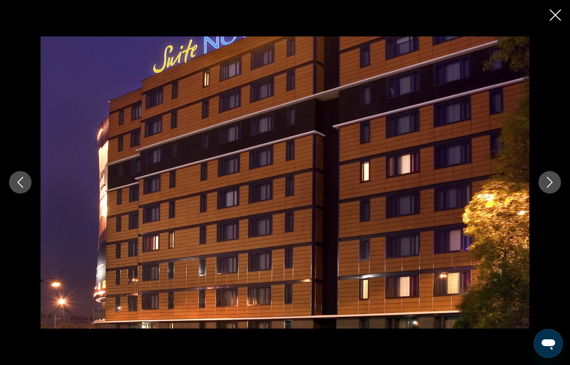
click at [547, 184] on icon "Next image" at bounding box center [549, 182] width 11 height 11
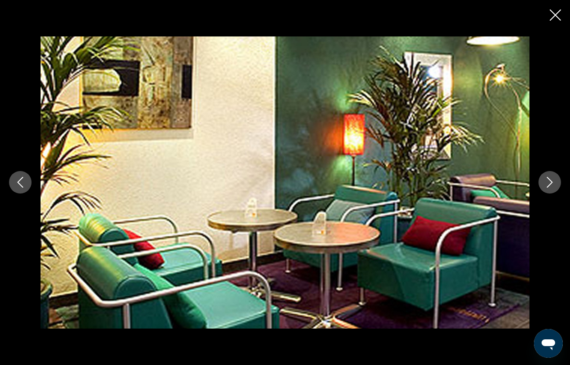
click at [547, 184] on icon "Next image" at bounding box center [549, 182] width 11 height 11
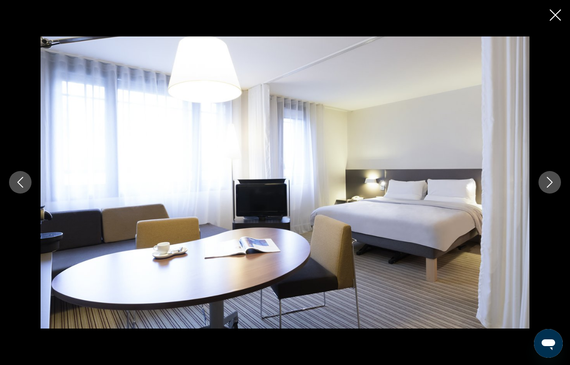
click at [547, 184] on icon "Next image" at bounding box center [549, 182] width 11 height 11
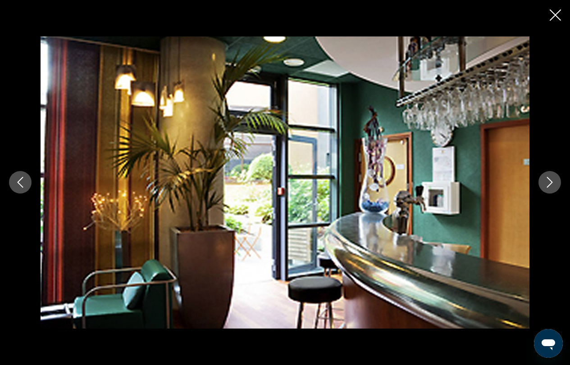
click at [547, 184] on icon "Next image" at bounding box center [549, 182] width 11 height 11
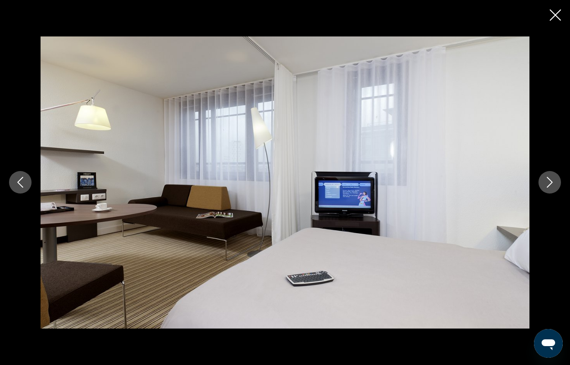
click at [547, 184] on icon "Next image" at bounding box center [549, 182] width 11 height 11
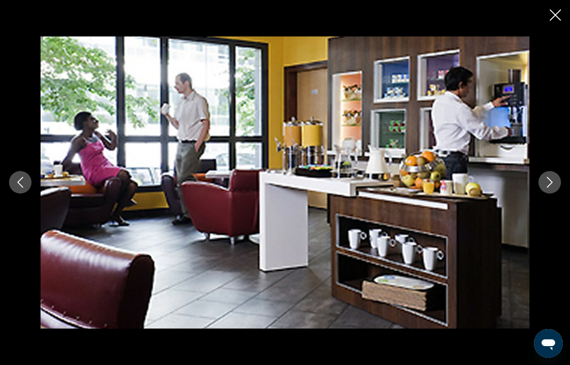
click at [546, 184] on icon "Next image" at bounding box center [549, 182] width 11 height 11
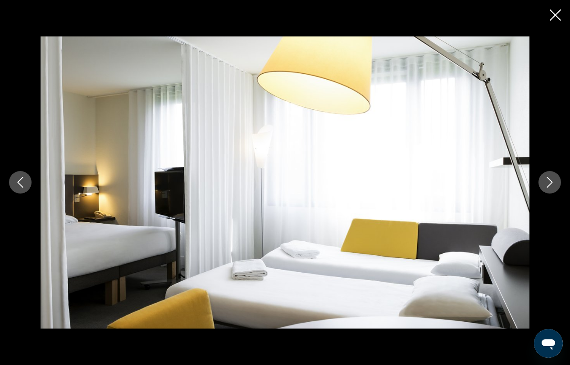
click at [546, 184] on icon "Next image" at bounding box center [549, 182] width 11 height 11
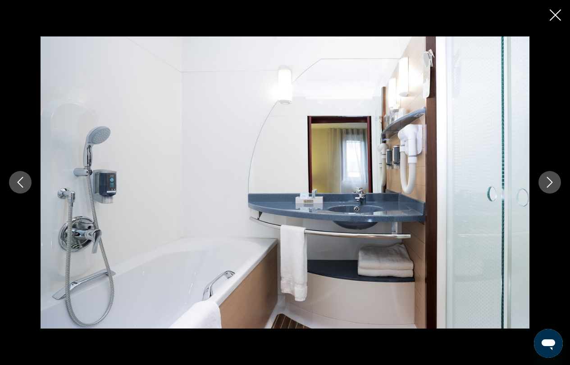
click at [546, 184] on icon "Next image" at bounding box center [549, 182] width 11 height 11
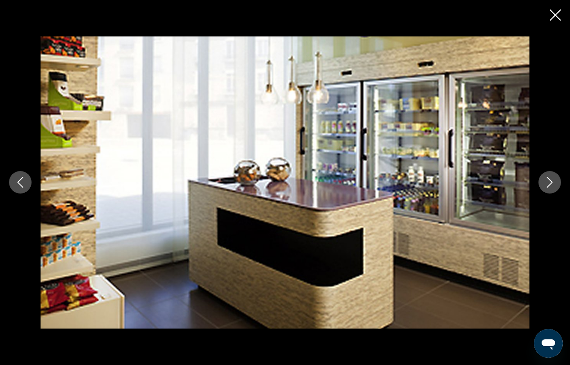
click at [546, 184] on icon "Next image" at bounding box center [549, 182] width 11 height 11
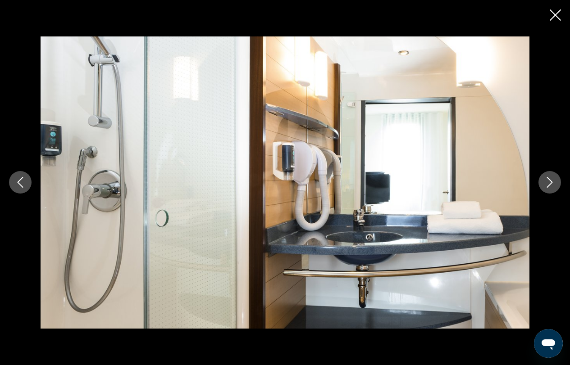
click at [546, 184] on icon "Next image" at bounding box center [549, 182] width 11 height 11
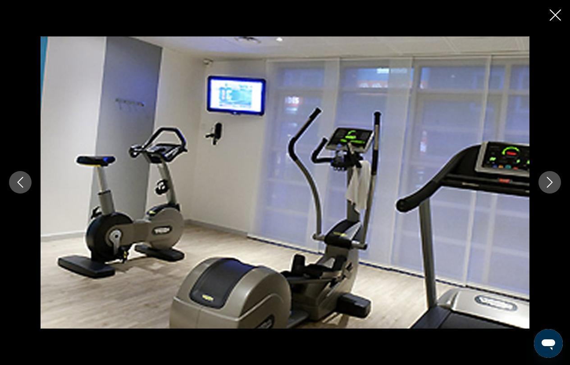
click at [546, 184] on icon "Next image" at bounding box center [549, 182] width 11 height 11
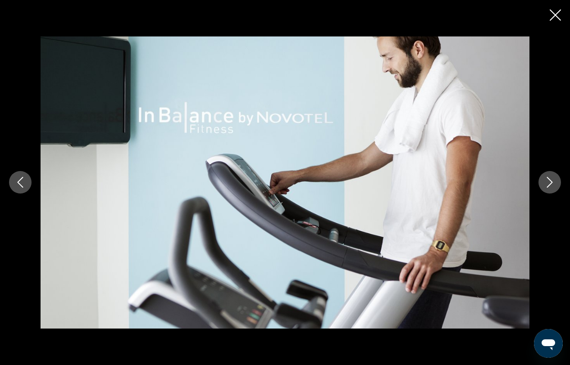
click at [546, 184] on icon "Next image" at bounding box center [549, 182] width 11 height 11
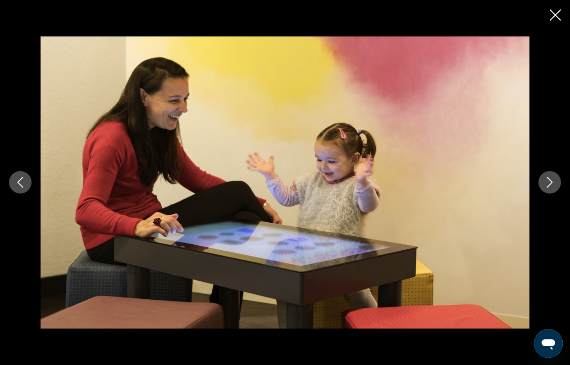
click at [546, 184] on icon "Next image" at bounding box center [549, 182] width 11 height 11
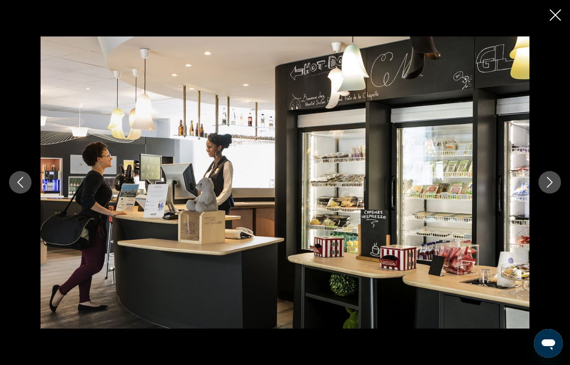
click at [546, 184] on icon "Next image" at bounding box center [549, 182] width 11 height 11
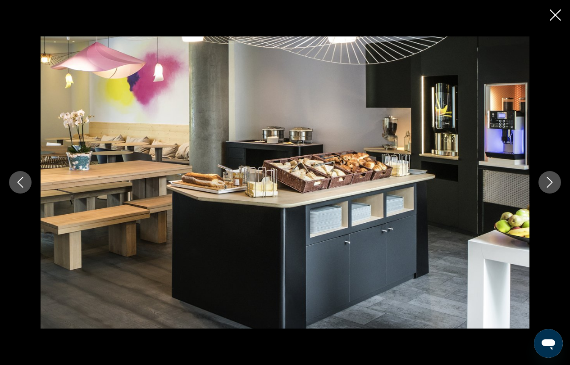
click at [546, 184] on icon "Next image" at bounding box center [549, 182] width 11 height 11
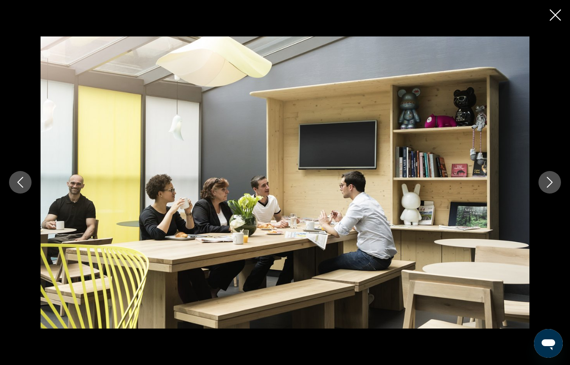
click at [546, 184] on icon "Next image" at bounding box center [549, 182] width 11 height 11
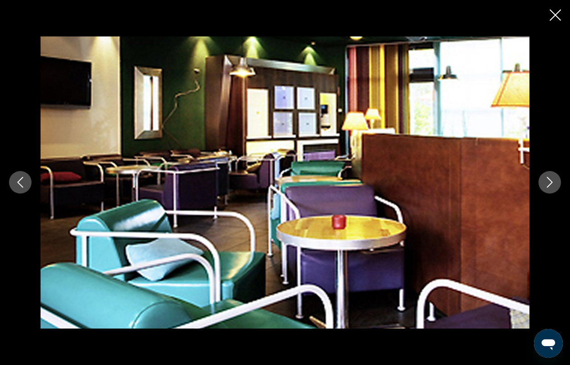
click at [546, 184] on icon "Next image" at bounding box center [549, 182] width 11 height 11
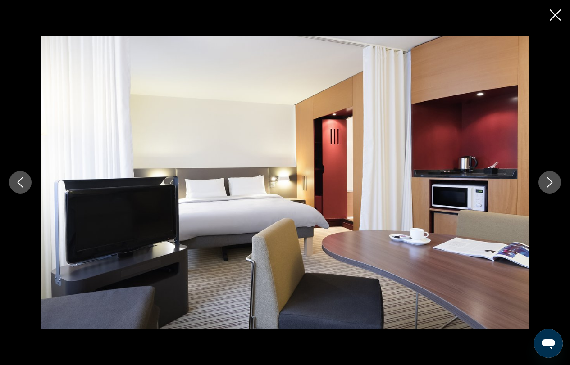
click at [559, 15] on icon "Close slideshow" at bounding box center [555, 14] width 11 height 11
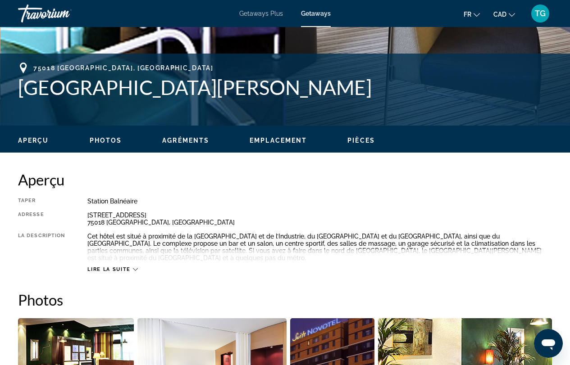
scroll to position [270, 0]
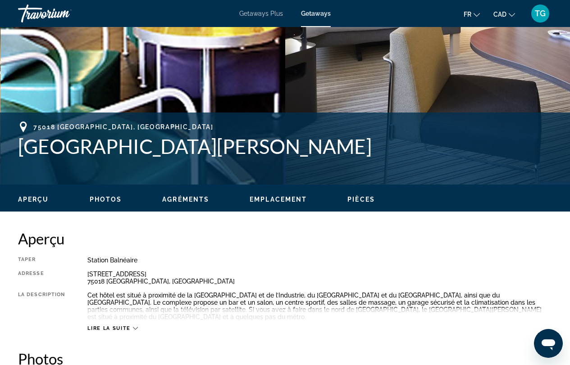
click at [133, 326] on icon "Main content" at bounding box center [135, 328] width 5 height 5
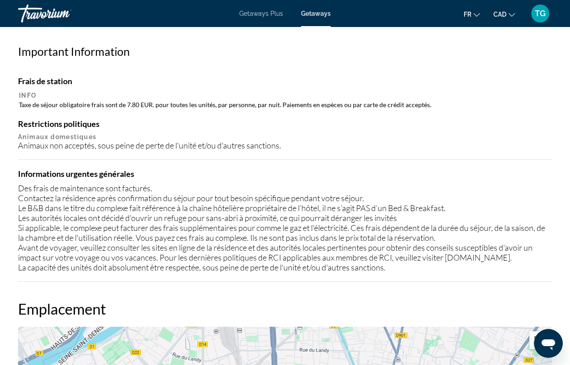
scroll to position [901, 0]
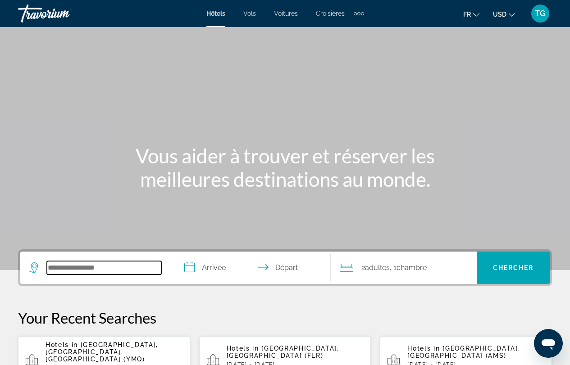
click at [126, 267] on input "Search hotel destination" at bounding box center [104, 268] width 114 height 14
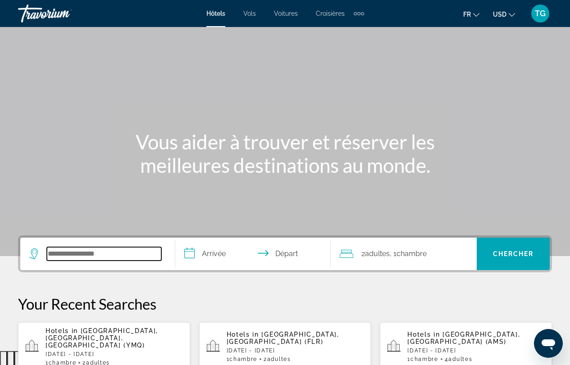
scroll to position [220, 0]
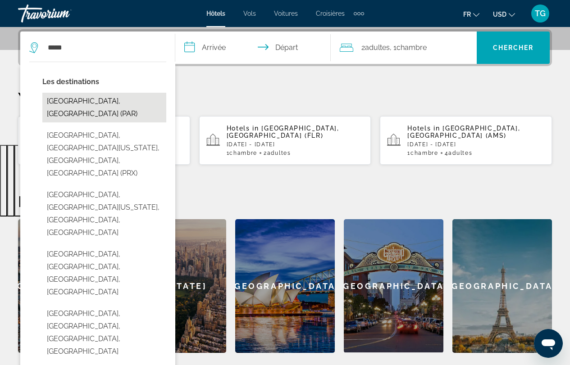
click at [83, 100] on button "[GEOGRAPHIC_DATA], [GEOGRAPHIC_DATA] (PAR)" at bounding box center [104, 108] width 124 height 30
type input "**********"
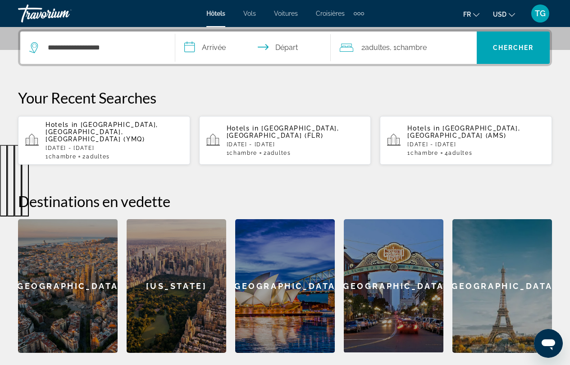
click at [237, 48] on input "**********" at bounding box center [254, 49] width 159 height 35
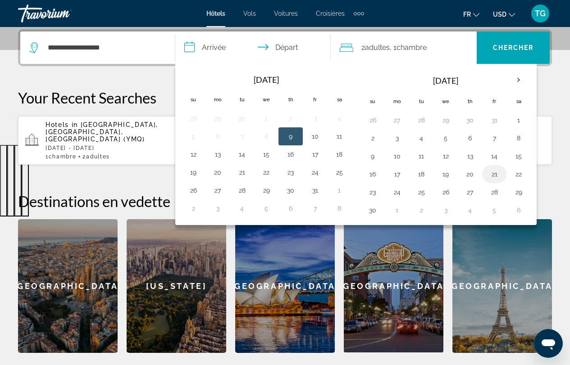
click at [496, 173] on button "21" at bounding box center [494, 174] width 14 height 13
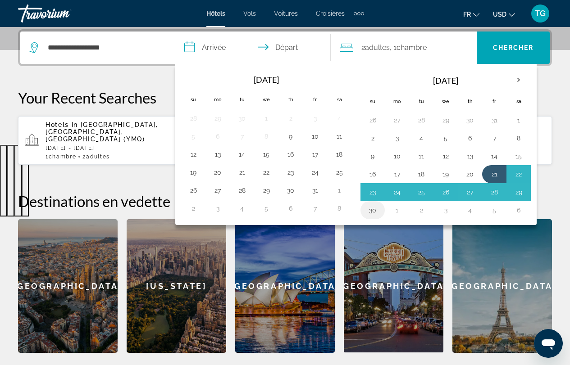
click at [373, 211] on button "30" at bounding box center [372, 210] width 14 height 13
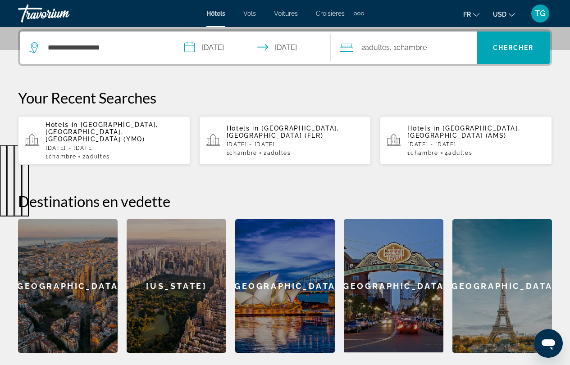
type input "**********"
click at [406, 48] on span "Chambre" at bounding box center [411, 47] width 30 height 9
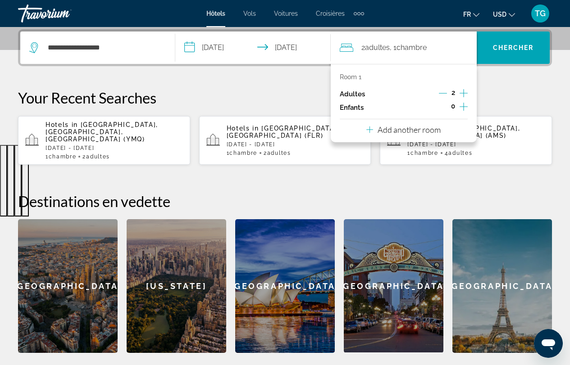
click at [438, 94] on div "Adultes 2" at bounding box center [404, 94] width 128 height 14
click at [440, 94] on icon "Decrement adults" at bounding box center [443, 93] width 8 height 8
drag, startPoint x: 523, startPoint y: 48, endPoint x: 507, endPoint y: 15, distance: 36.3
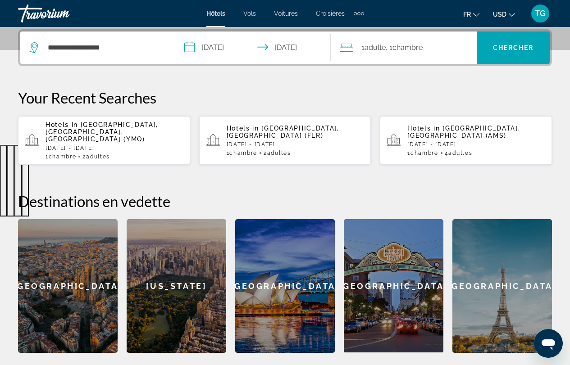
click at [508, 14] on button "USD USD ($) MXN (Mex$) CAD (Can$) GBP (£) EUR (€) AUD (A$) NZD (NZ$) CNY (CN¥)" at bounding box center [504, 14] width 22 height 13
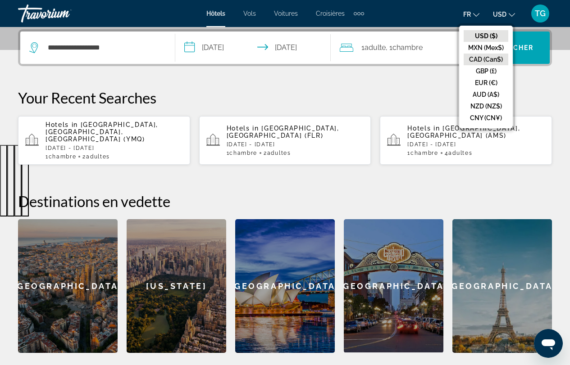
click at [488, 59] on button "CAD (Can$)" at bounding box center [486, 60] width 45 height 12
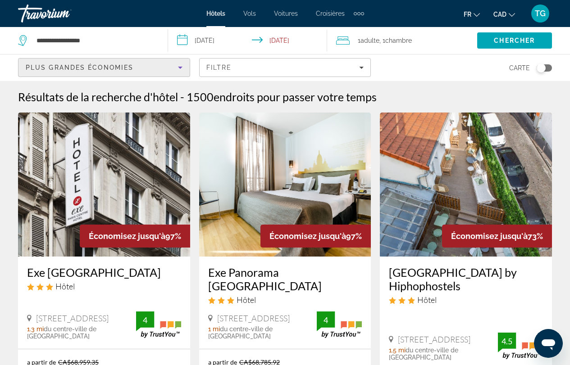
click at [178, 67] on icon "Sort by" at bounding box center [180, 68] width 5 height 2
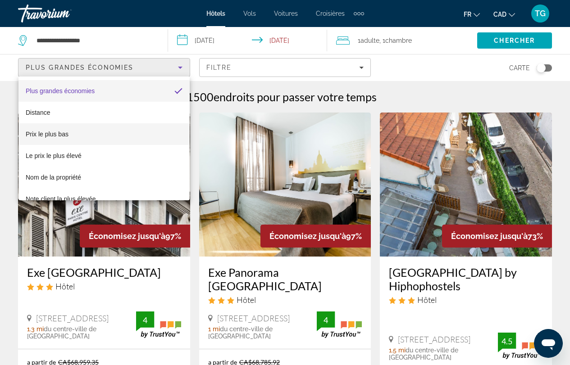
click at [132, 135] on mat-option "Prix le plus bas" at bounding box center [103, 134] width 171 height 22
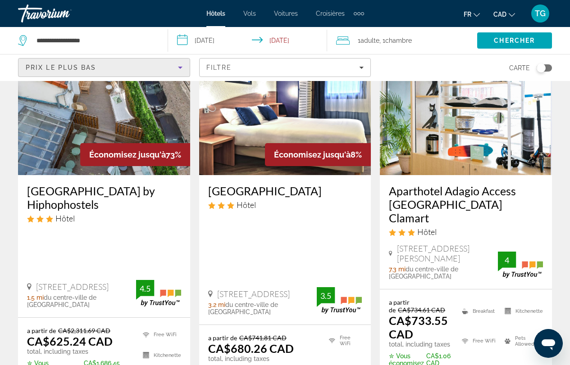
scroll to position [794, 0]
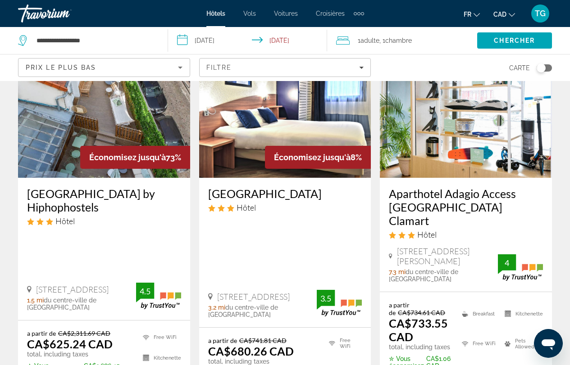
click at [537, 66] on div "Toggle map" at bounding box center [541, 68] width 9 height 9
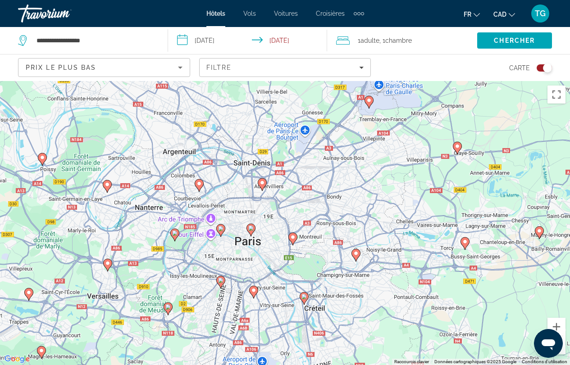
drag, startPoint x: 255, startPoint y: 208, endPoint x: 311, endPoint y: 225, distance: 58.3
click at [311, 225] on div "Pour activer le glissement avec le clavier, appuyez sur Alt+Entrée. Une fois ce…" at bounding box center [285, 223] width 570 height 284
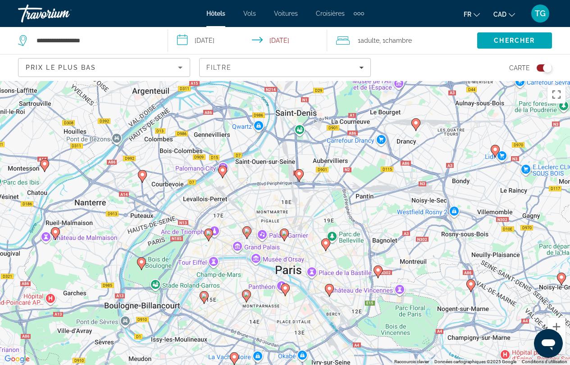
drag, startPoint x: 260, startPoint y: 253, endPoint x: 322, endPoint y: 247, distance: 62.0
click at [322, 247] on div "Pour activer le glissement avec le clavier, appuyez sur Alt+Entrée. Une fois ce…" at bounding box center [285, 223] width 570 height 284
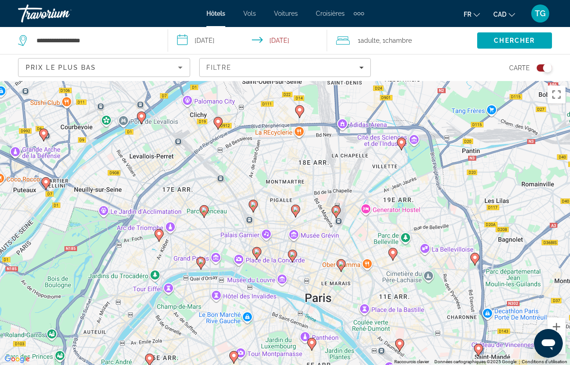
drag, startPoint x: 282, startPoint y: 278, endPoint x: 293, endPoint y: 255, distance: 25.2
click at [293, 255] on g "Main content" at bounding box center [292, 256] width 9 height 13
click at [203, 210] on image "Main content" at bounding box center [203, 209] width 5 height 5
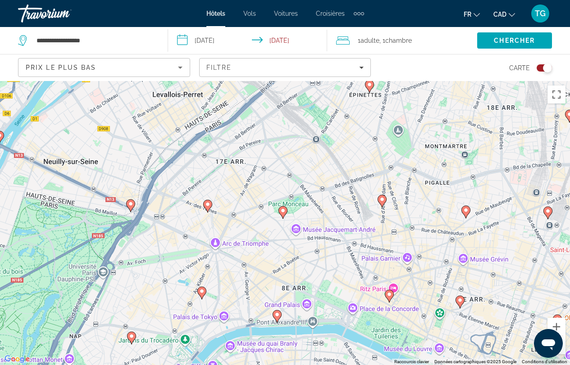
drag, startPoint x: 402, startPoint y: 240, endPoint x: 348, endPoint y: 229, distance: 54.8
click at [348, 229] on div "Pour naviguer, appuyez sur les touches fléchées. Pour activer le glissement ave…" at bounding box center [285, 223] width 570 height 284
click at [380, 200] on image "Main content" at bounding box center [381, 199] width 5 height 5
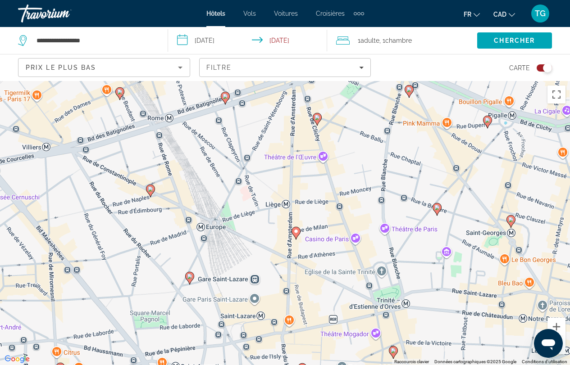
click at [294, 231] on image "Main content" at bounding box center [295, 231] width 5 height 5
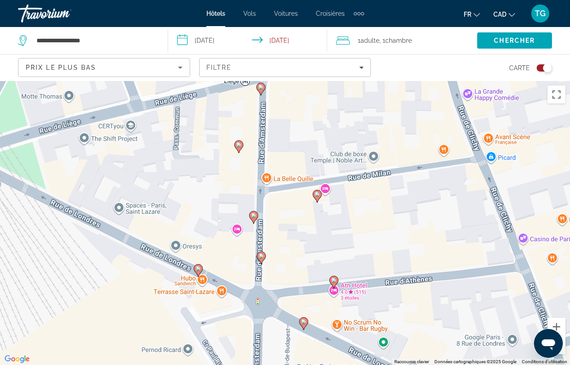
click at [318, 197] on image "Main content" at bounding box center [316, 194] width 5 height 5
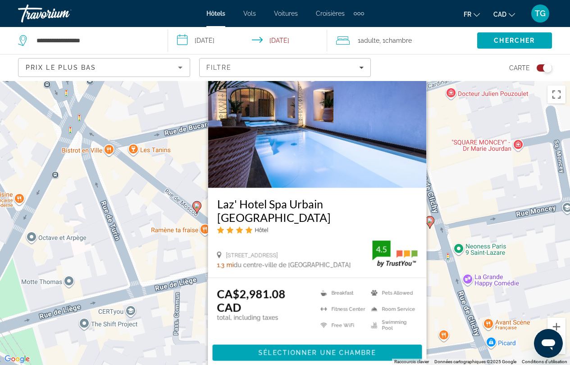
click at [371, 223] on h3 "Laz' Hotel Spa Urbain [GEOGRAPHIC_DATA]" at bounding box center [317, 210] width 200 height 27
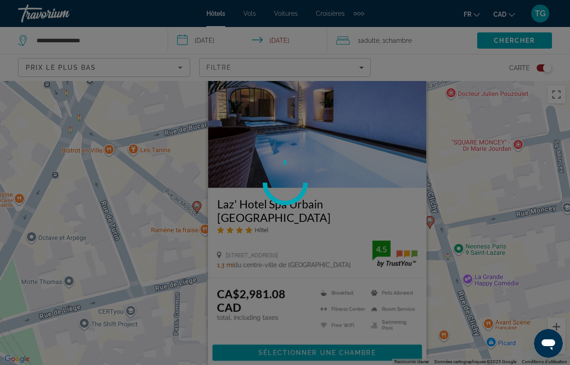
click at [465, 196] on div at bounding box center [285, 182] width 570 height 365
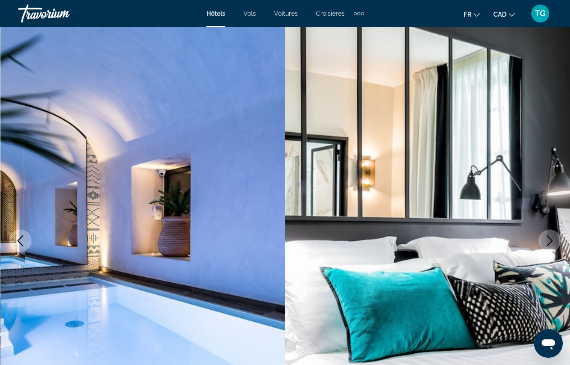
scroll to position [45, 0]
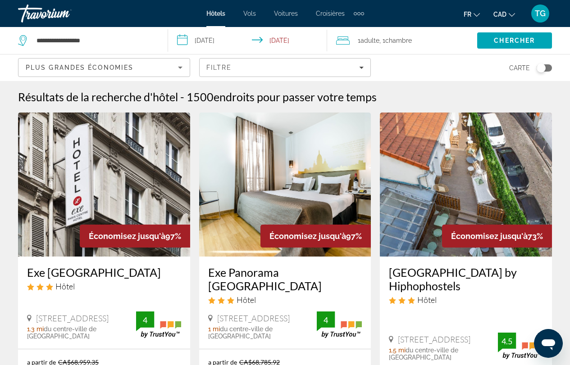
click at [544, 68] on div "Toggle map" at bounding box center [541, 68] width 9 height 9
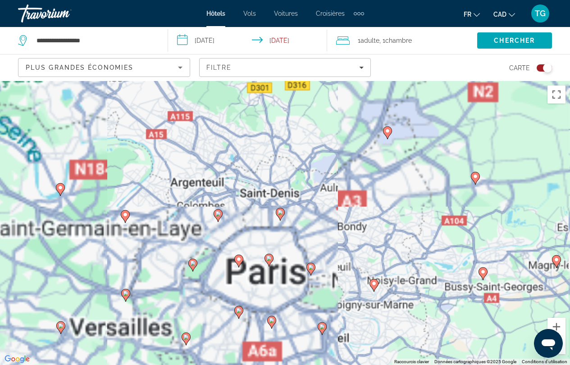
drag, startPoint x: 271, startPoint y: 195, endPoint x: 293, endPoint y: 222, distance: 34.8
click at [293, 222] on div "Pour activer le glissement avec le clavier, appuyez sur Alt+Entrée. Une fois ce…" at bounding box center [285, 223] width 570 height 284
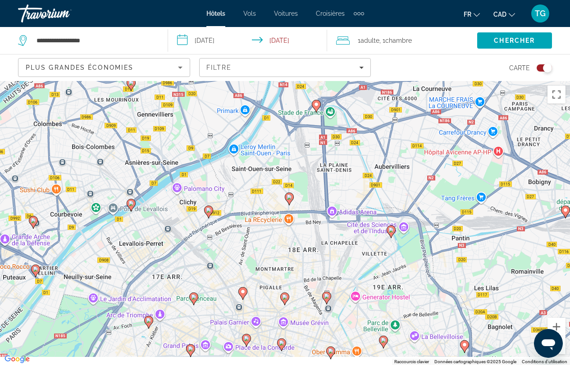
drag, startPoint x: 278, startPoint y: 292, endPoint x: 304, endPoint y: 224, distance: 73.0
click at [304, 224] on div "Pour activer le glissement avec le clavier, appuyez sur Alt+Entrée. Une fois ce…" at bounding box center [285, 223] width 570 height 284
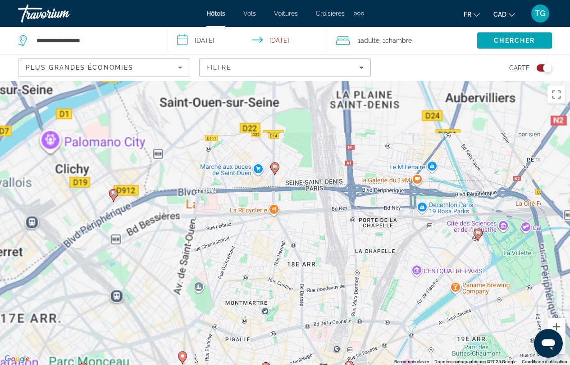
click at [319, 188] on div "Pour activer le glissement avec le clavier, appuyez sur Alt+Entrée. Une fois ce…" at bounding box center [285, 223] width 570 height 284
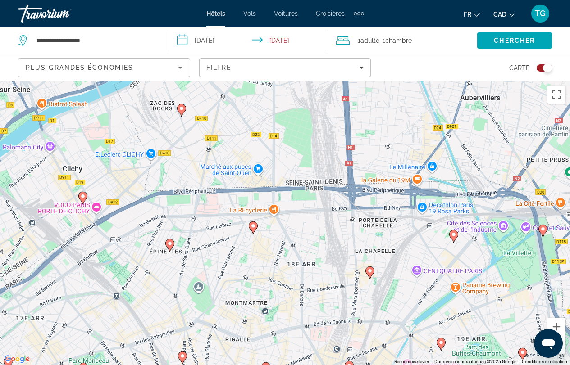
drag, startPoint x: 263, startPoint y: 257, endPoint x: 288, endPoint y: 220, distance: 44.7
click at [288, 220] on div "Pour activer le glissement avec le clavier, appuyez sur Alt+Entrée. Une fois ce…" at bounding box center [285, 223] width 570 height 284
click at [251, 258] on div "Pour activer le glissement avec le clavier, appuyez sur Alt+Entrée. Une fois ce…" at bounding box center [285, 223] width 570 height 284
drag, startPoint x: 254, startPoint y: 273, endPoint x: 273, endPoint y: 232, distance: 44.5
click at [273, 232] on div "Pour activer le glissement avec le clavier, appuyez sur Alt+Entrée. Une fois ce…" at bounding box center [285, 223] width 570 height 284
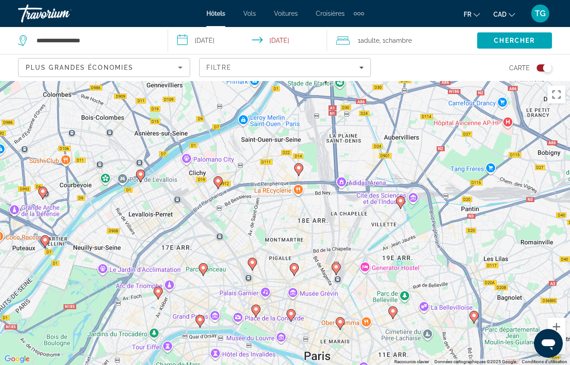
drag, startPoint x: 282, startPoint y: 260, endPoint x: 296, endPoint y: 224, distance: 38.5
click at [296, 224] on div "Pour activer le glissement avec le clavier, appuyez sur Alt+Entrée. Une fois ce…" at bounding box center [285, 223] width 570 height 284
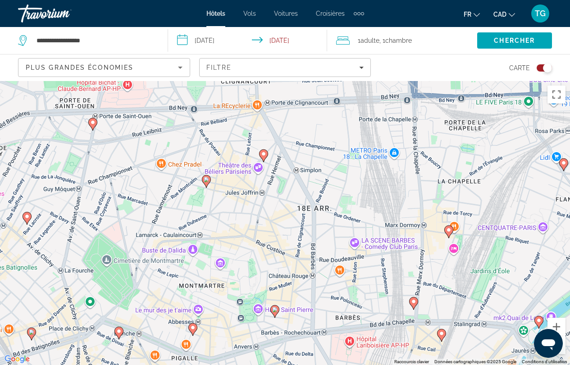
drag, startPoint x: 343, startPoint y: 222, endPoint x: 260, endPoint y: 226, distance: 83.4
click at [260, 226] on div "Pour activer le glissement avec le clavier, appuyez sur Alt+Entrée. Une fois ce…" at bounding box center [285, 223] width 570 height 284
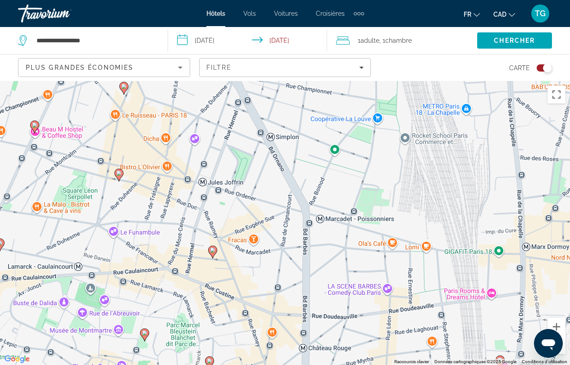
drag, startPoint x: 309, startPoint y: 232, endPoint x: 319, endPoint y: 272, distance: 41.3
click at [319, 272] on div "Pour activer le glissement avec le clavier, appuyez sur Alt+Entrée. Une fois ce…" at bounding box center [285, 223] width 570 height 284
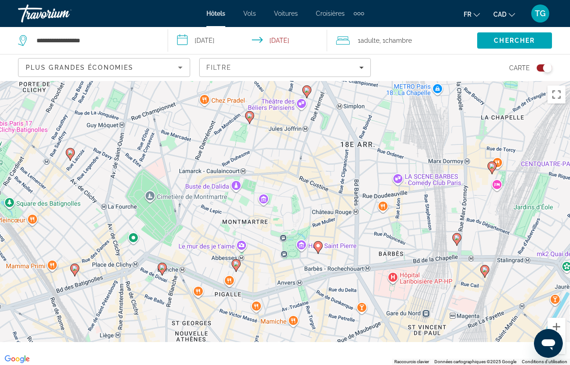
drag, startPoint x: 277, startPoint y: 283, endPoint x: 320, endPoint y: 183, distance: 109.2
click at [320, 183] on div "Pour activer le glissement avec le clavier, appuyez sur Alt+Entrée. Une fois ce…" at bounding box center [285, 223] width 570 height 284
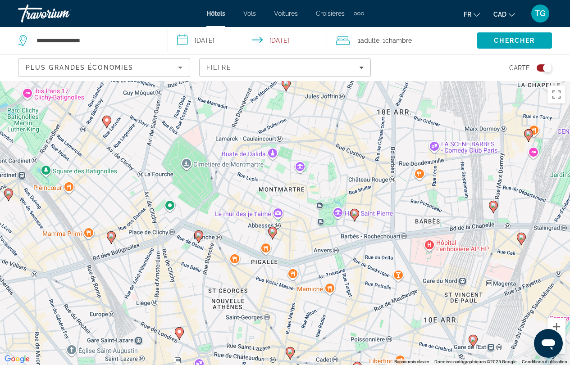
drag, startPoint x: 278, startPoint y: 233, endPoint x: 307, endPoint y: 191, distance: 51.6
click at [307, 191] on div "Pour activer le glissement avec le clavier, appuyez sur Alt+Entrée. Une fois ce…" at bounding box center [285, 223] width 570 height 284
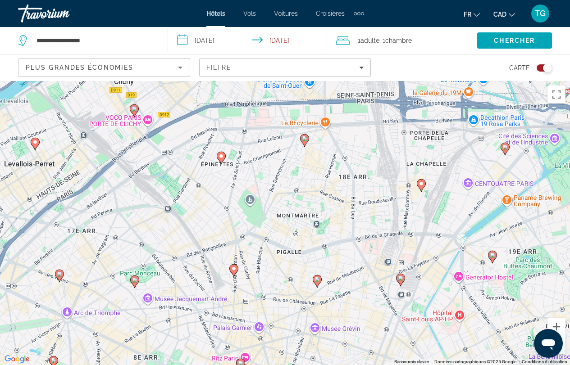
drag, startPoint x: 366, startPoint y: 296, endPoint x: 352, endPoint y: 303, distance: 15.7
click at [352, 303] on div "Pour activer le glissement avec le clavier, appuyez sur Alt+Entrée. Une fois ce…" at bounding box center [285, 223] width 570 height 284
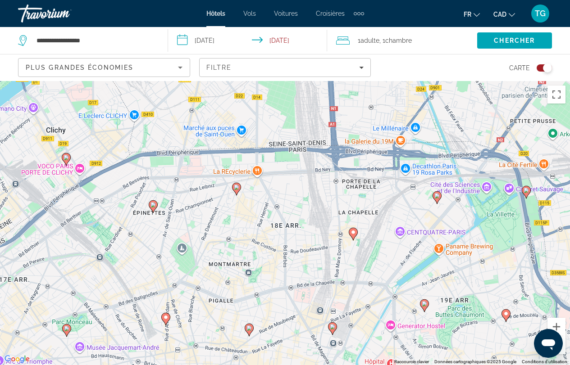
drag, startPoint x: 379, startPoint y: 206, endPoint x: 310, endPoint y: 254, distance: 84.1
click at [310, 254] on div "Pour activer le glissement avec le clavier, appuyez sur Alt+Entrée. Une fois ce…" at bounding box center [285, 223] width 570 height 284
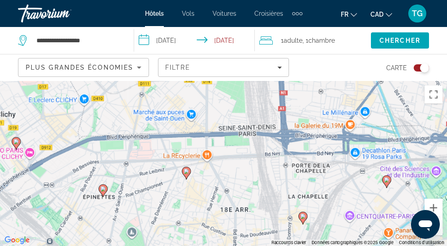
drag, startPoint x: 249, startPoint y: 187, endPoint x: 261, endPoint y: 231, distance: 45.2
click at [261, 231] on div "Pour activer le glissement avec le clavier, appuyez sur Alt+Entrée. Une fois ce…" at bounding box center [223, 163] width 447 height 165
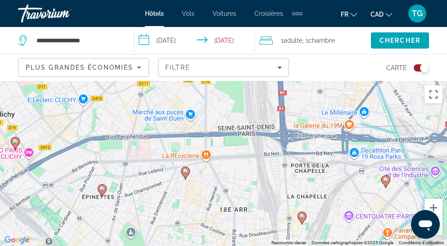
click at [314, 59] on div "Carte" at bounding box center [363, 68] width 131 height 27
click at [187, 169] on icon "Main content" at bounding box center [185, 173] width 8 height 12
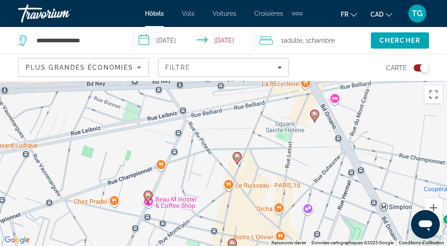
click at [316, 117] on icon "Main content" at bounding box center [314, 116] width 8 height 12
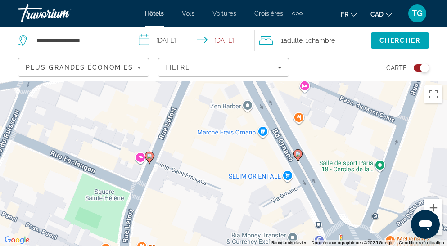
click at [297, 156] on image "Main content" at bounding box center [298, 153] width 5 height 5
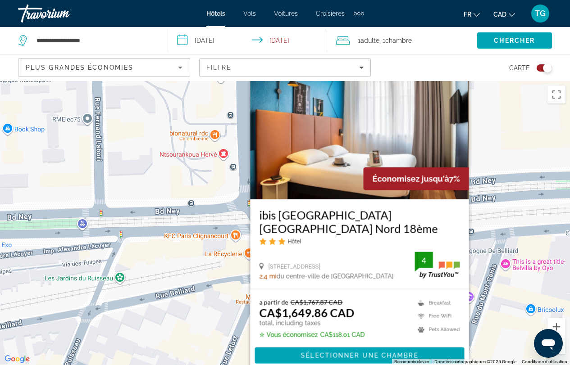
click at [496, 144] on div "Pour activer le glissement avec le clavier, appuyez sur Alt+Entrée. Une fois ce…" at bounding box center [285, 223] width 570 height 284
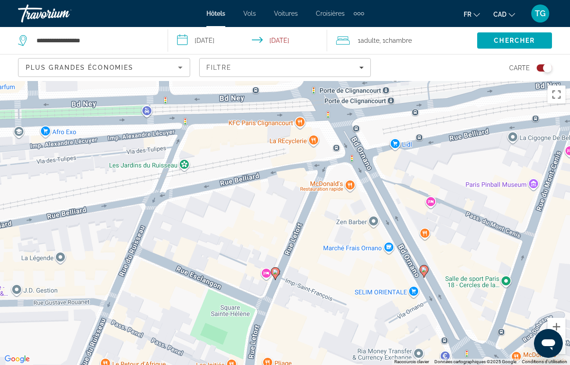
drag, startPoint x: 363, startPoint y: 287, endPoint x: 428, endPoint y: 168, distance: 136.3
click at [428, 168] on div "Pour activer le glissement avec le clavier, appuyez sur Alt+Entrée. Une fois ce…" at bounding box center [285, 223] width 570 height 284
click at [275, 270] on image "Main content" at bounding box center [275, 271] width 5 height 5
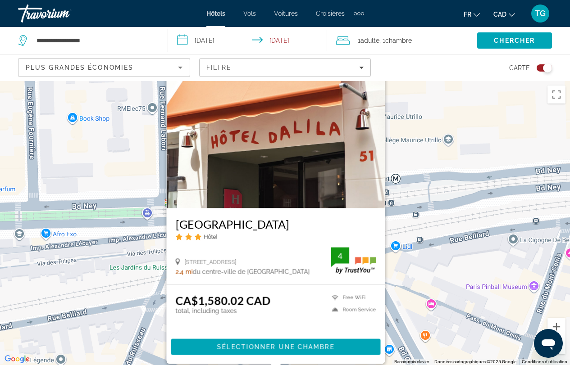
click at [505, 129] on div "Pour activer le glissement avec le clavier, appuyez sur Alt+Entrée. Une fois ce…" at bounding box center [285, 223] width 570 height 284
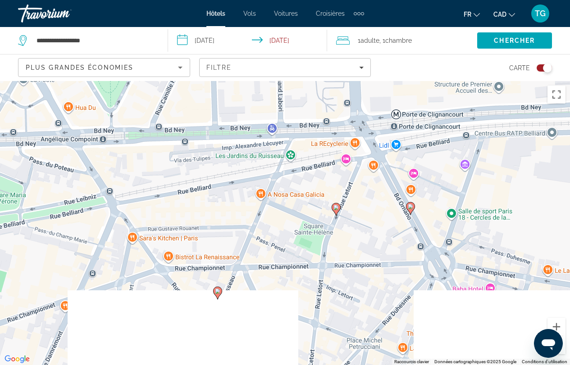
drag, startPoint x: 314, startPoint y: 323, endPoint x: 368, endPoint y: 203, distance: 131.9
click at [368, 203] on div "Pour activer le glissement avec le clavier, appuyez sur Alt+Entrée. Une fois ce…" at bounding box center [285, 223] width 570 height 284
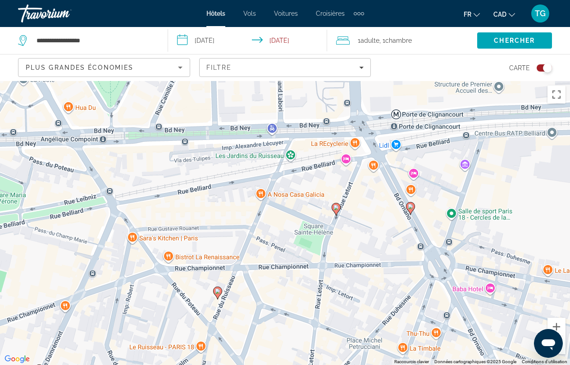
click at [218, 293] on image "Main content" at bounding box center [217, 291] width 5 height 5
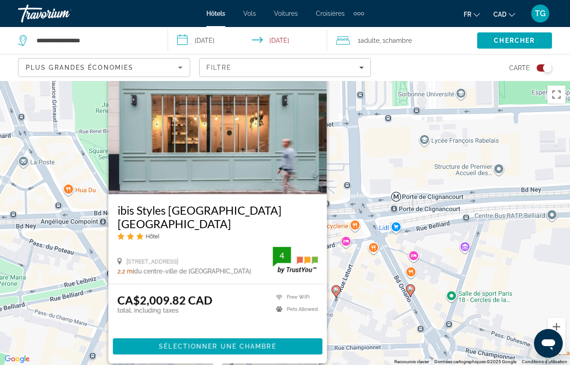
click at [364, 301] on div "Pour activer le glissement avec le clavier, appuyez sur Alt+Entrée. Une fois ce…" at bounding box center [285, 223] width 570 height 284
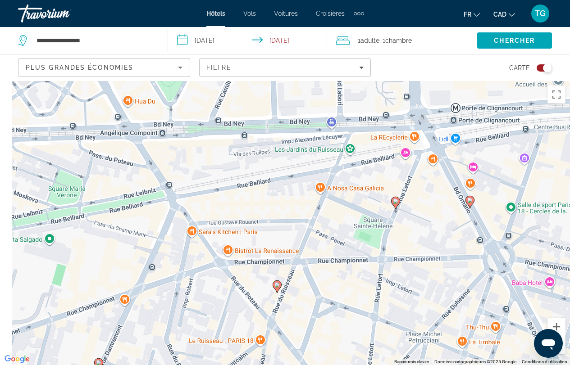
drag, startPoint x: 248, startPoint y: 296, endPoint x: 297, endPoint y: 219, distance: 91.4
click at [297, 219] on div "Pour activer le glissement avec le clavier, appuyez sur Alt+Entrée. Une fois ce…" at bounding box center [285, 223] width 570 height 284
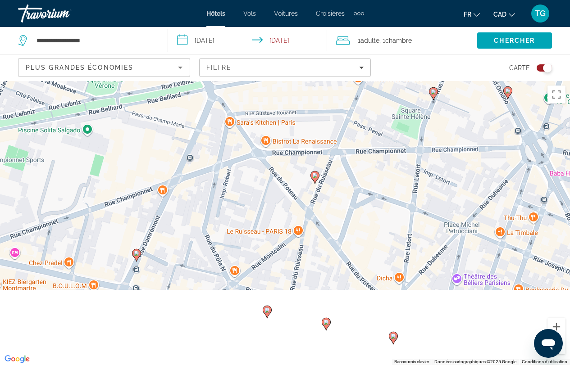
drag, startPoint x: 198, startPoint y: 317, endPoint x: 236, endPoint y: 204, distance: 119.8
click at [236, 204] on div "Pour activer le glissement avec le clavier, appuyez sur Alt+Entrée. Une fois ce…" at bounding box center [285, 223] width 570 height 284
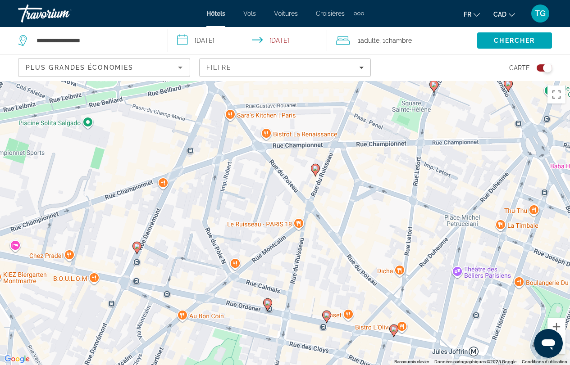
click at [137, 249] on image "Main content" at bounding box center [136, 246] width 5 height 5
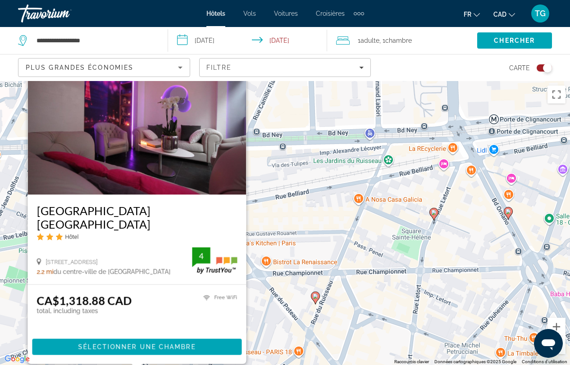
click at [304, 288] on div "Pour activer le glissement avec le clavier, appuyez sur Alt+Entrée. Une fois ce…" at bounding box center [285, 223] width 570 height 284
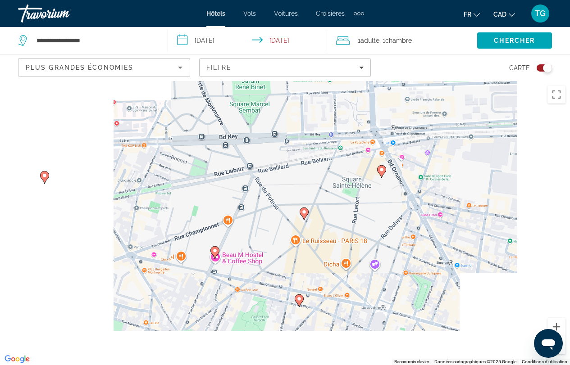
drag, startPoint x: 314, startPoint y: 323, endPoint x: 309, endPoint y: 233, distance: 90.7
click at [309, 233] on div "Pour activer le glissement avec le clavier, appuyez sur Alt+Entrée. Une fois ce…" at bounding box center [285, 223] width 570 height 284
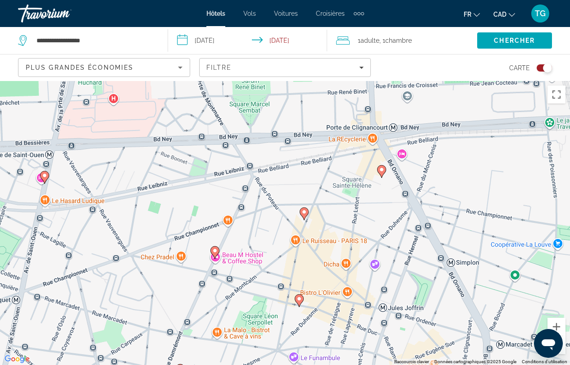
click at [299, 300] on image "Main content" at bounding box center [298, 298] width 5 height 5
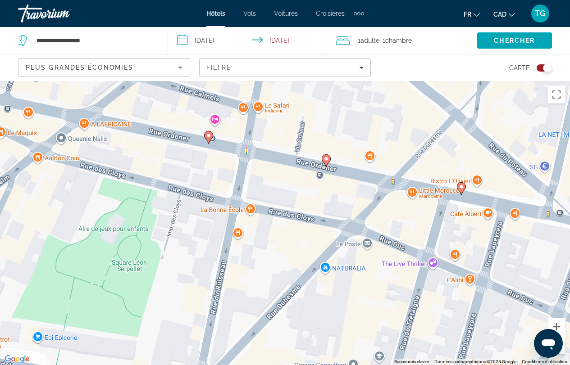
click at [326, 159] on image "Main content" at bounding box center [325, 158] width 5 height 5
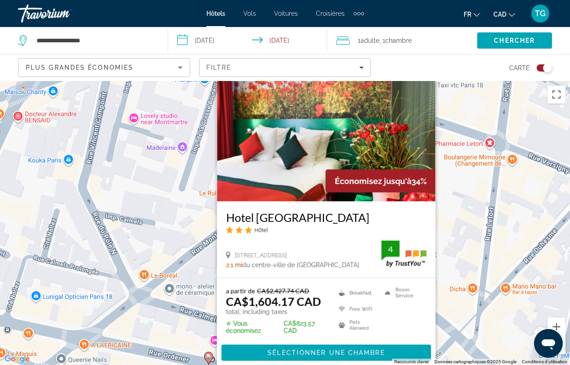
click at [458, 175] on div "Pour activer le glissement avec le clavier, appuyez sur Alt+Entrée. Une fois ce…" at bounding box center [285, 223] width 570 height 284
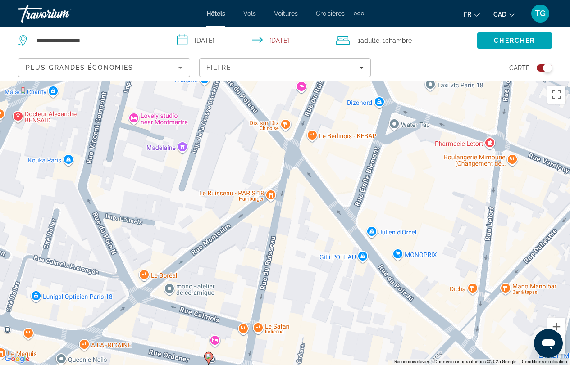
click at [209, 359] on image "Main content" at bounding box center [208, 356] width 5 height 5
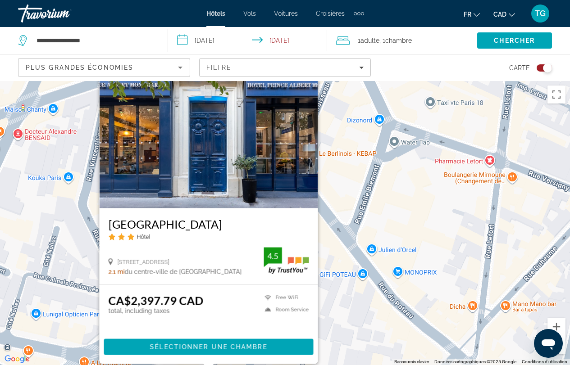
click at [358, 332] on div "Pour activer le glissement avec le clavier, appuyez sur Alt+Entrée. Une fois ce…" at bounding box center [285, 223] width 570 height 284
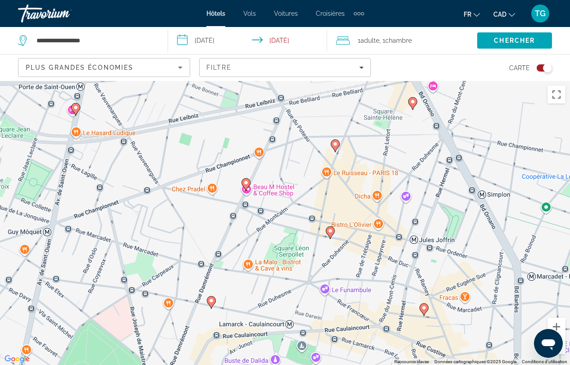
drag, startPoint x: 184, startPoint y: 317, endPoint x: 258, endPoint y: 217, distance: 124.4
click at [258, 217] on div "Pour activer le glissement avec le clavier, appuyez sur Alt+Entrée. Une fois ce…" at bounding box center [285, 223] width 570 height 284
click at [210, 303] on image "Main content" at bounding box center [211, 300] width 5 height 5
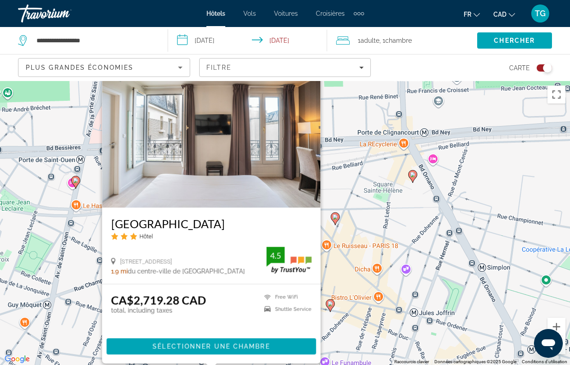
click at [341, 281] on div "Pour activer le glissement avec le clavier, appuyez sur Alt+Entrée. Une fois ce…" at bounding box center [285, 223] width 570 height 284
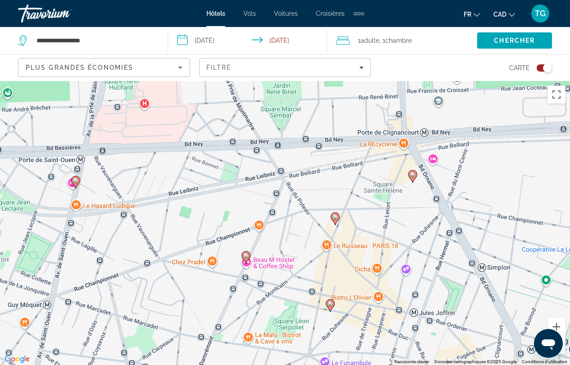
click at [75, 180] on image "Main content" at bounding box center [75, 180] width 5 height 5
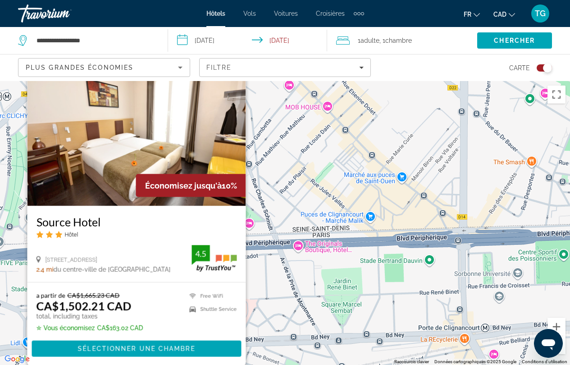
click at [323, 296] on div "Pour activer le glissement avec le clavier, appuyez sur Alt+Entrée. Une fois ce…" at bounding box center [285, 223] width 570 height 284
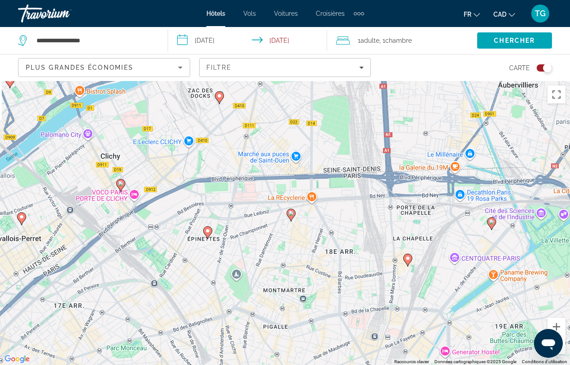
drag, startPoint x: 232, startPoint y: 321, endPoint x: 258, endPoint y: 196, distance: 127.0
click at [258, 196] on div "Pour activer le glissement avec le clavier, appuyez sur Alt+Entrée. Une fois ce…" at bounding box center [285, 223] width 570 height 284
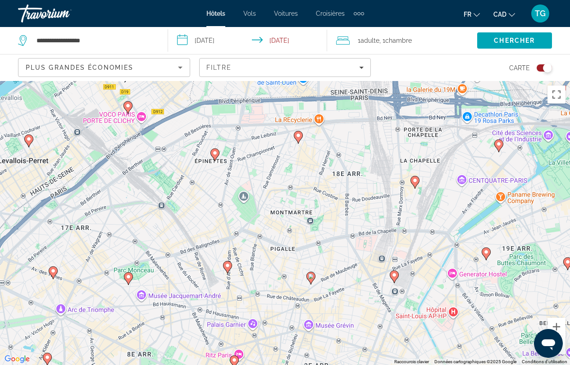
drag, startPoint x: 289, startPoint y: 286, endPoint x: 296, endPoint y: 208, distance: 78.3
click at [296, 208] on div "Pour activer le glissement avec le clavier, appuyez sur Alt+Entrée. Une fois ce…" at bounding box center [285, 223] width 570 height 284
click at [127, 278] on image "Main content" at bounding box center [128, 276] width 5 height 5
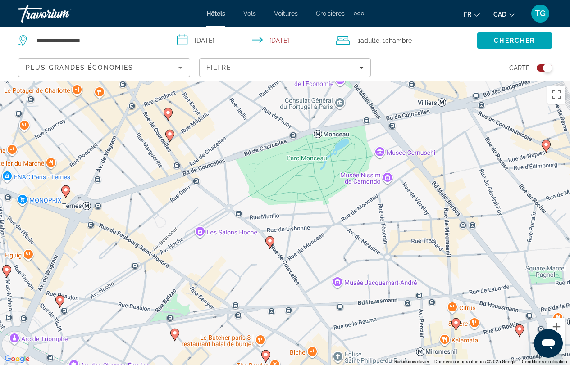
click at [270, 241] on image "Main content" at bounding box center [269, 240] width 5 height 5
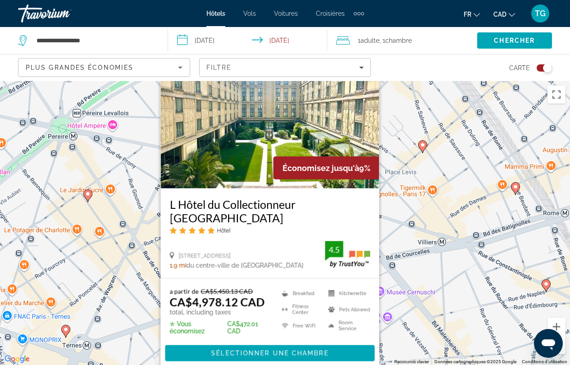
click at [270, 151] on img "Main content" at bounding box center [269, 116] width 219 height 144
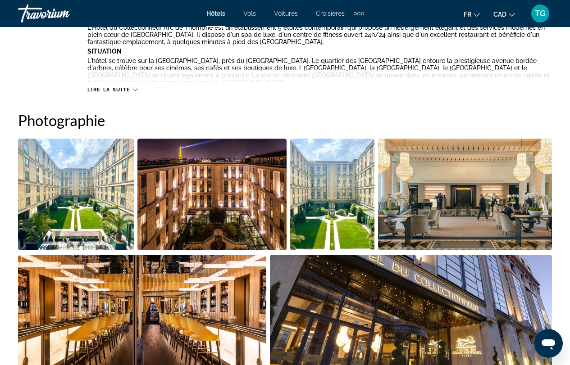
scroll to position [586, 0]
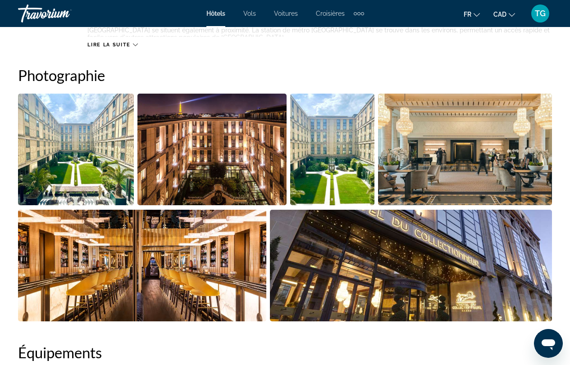
click at [85, 157] on img "Open full-screen image slider" at bounding box center [76, 150] width 116 height 112
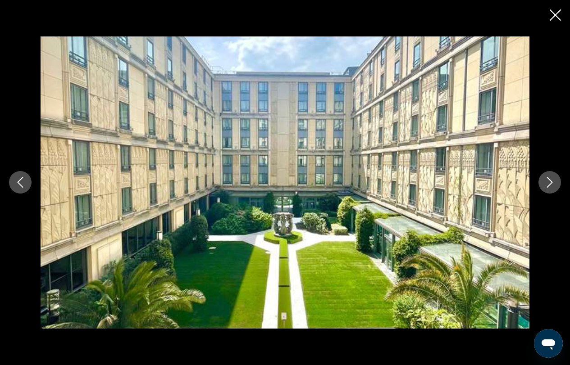
click at [551, 184] on icon "Next image" at bounding box center [549, 182] width 11 height 11
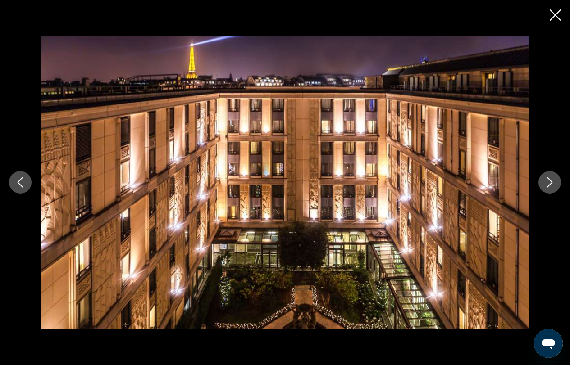
click at [551, 184] on icon "Next image" at bounding box center [550, 183] width 6 height 11
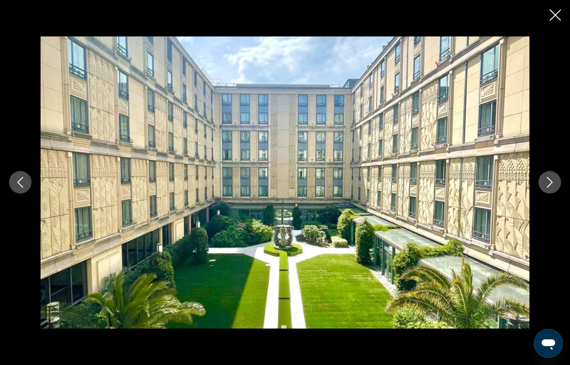
click at [551, 184] on icon "Next image" at bounding box center [550, 183] width 6 height 11
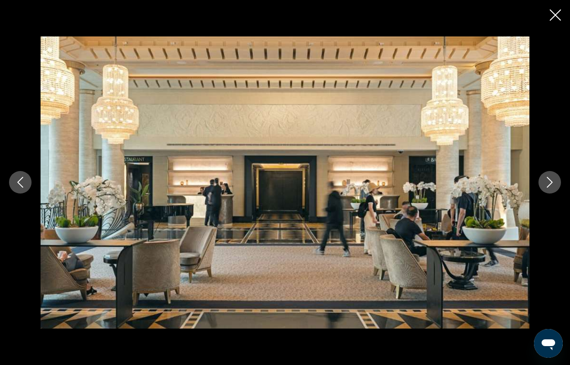
click at [551, 184] on icon "Next image" at bounding box center [550, 183] width 6 height 11
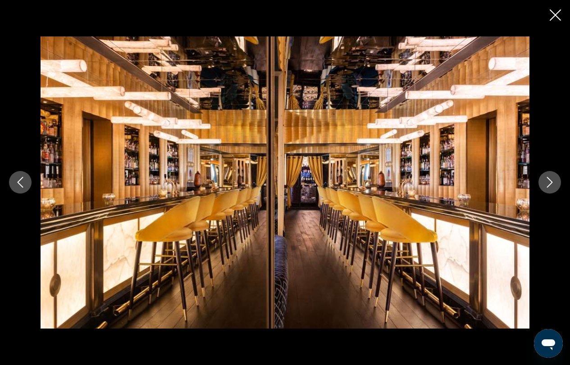
click at [556, 15] on icon "Close slideshow" at bounding box center [555, 14] width 11 height 11
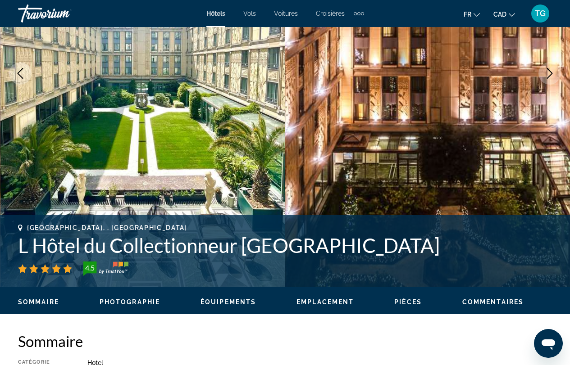
scroll to position [135, 0]
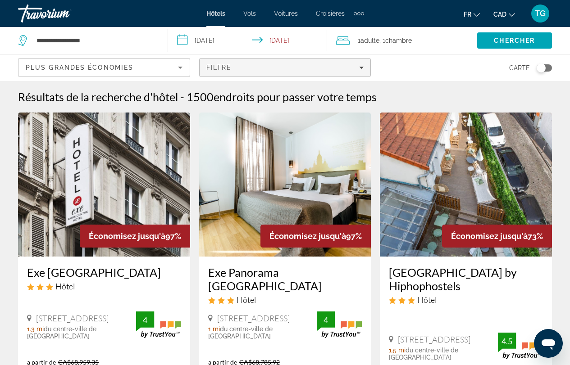
click at [343, 71] on button "Filtre" at bounding box center [285, 67] width 172 height 19
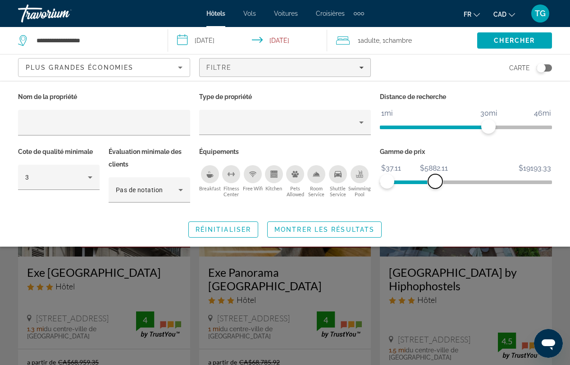
drag, startPoint x: 548, startPoint y: 178, endPoint x: 435, endPoint y: 185, distance: 113.3
click at [435, 185] on span "ngx-slider-max" at bounding box center [435, 181] width 14 height 14
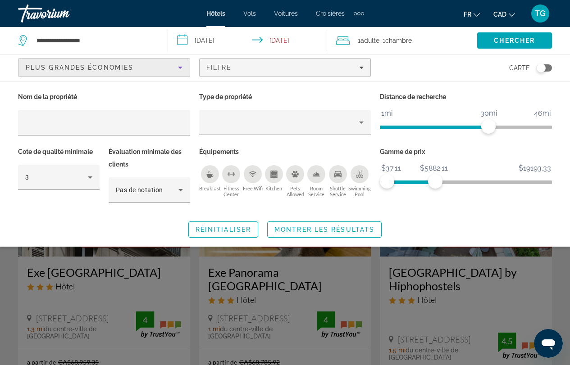
click at [182, 66] on icon "Sort by" at bounding box center [180, 67] width 11 height 11
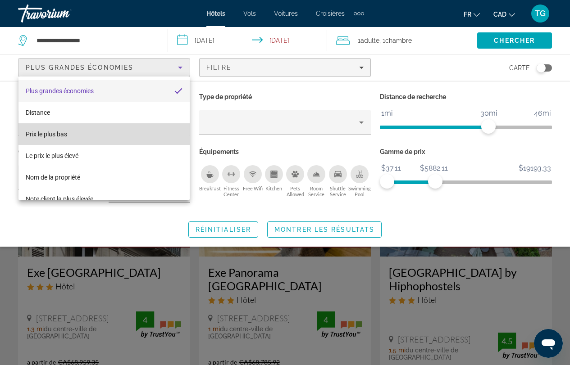
click at [133, 132] on mat-option "Prix le plus bas" at bounding box center [103, 134] width 171 height 22
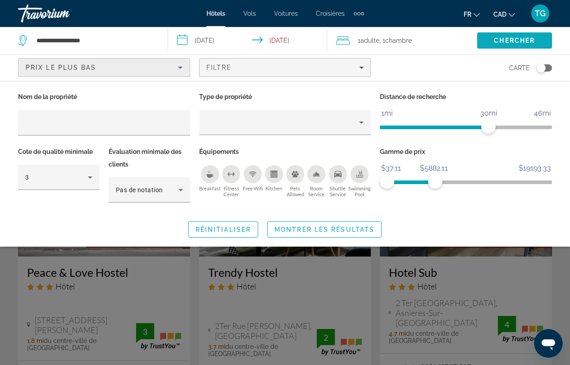
click at [494, 36] on span "Search" at bounding box center [514, 41] width 75 height 22
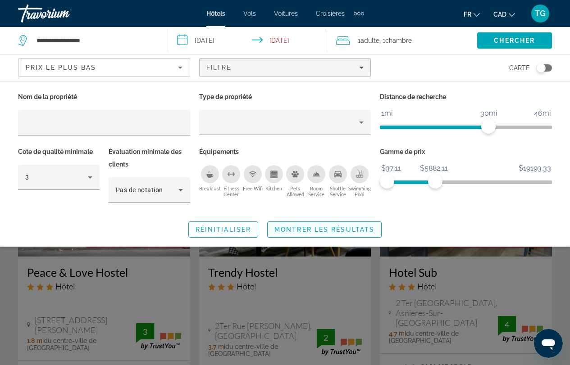
click at [308, 232] on span "Montrer les résultats" at bounding box center [324, 229] width 100 height 7
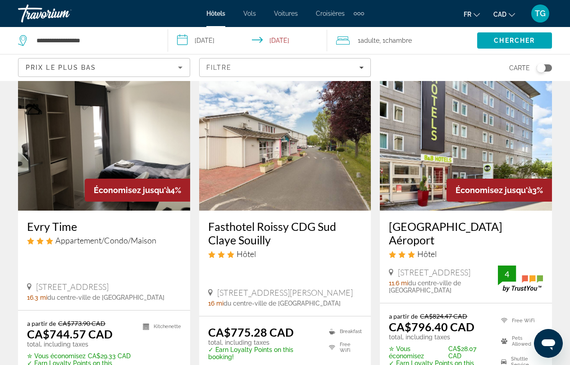
scroll to position [1262, 0]
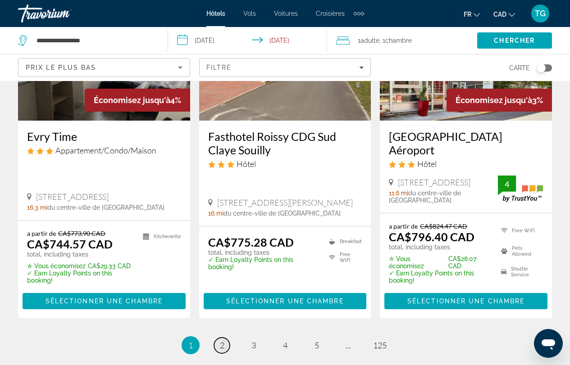
click at [226, 338] on link "page 2" at bounding box center [222, 346] width 16 height 16
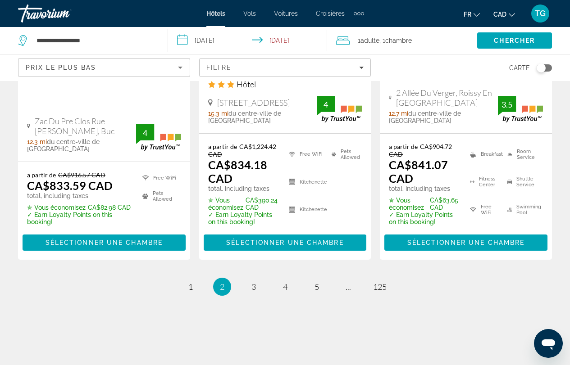
scroll to position [1346, 0]
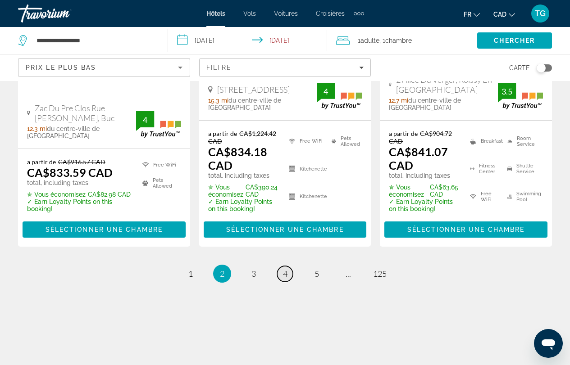
click at [286, 269] on span "4" at bounding box center [285, 274] width 5 height 10
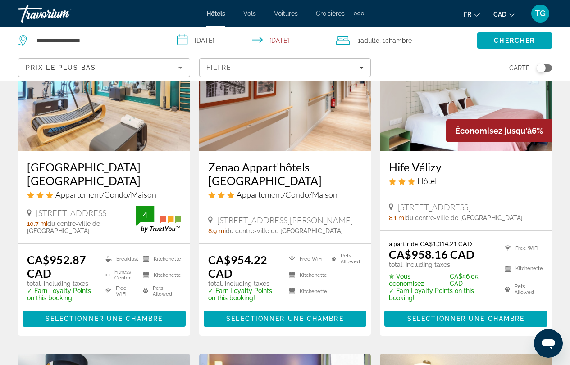
scroll to position [288, 0]
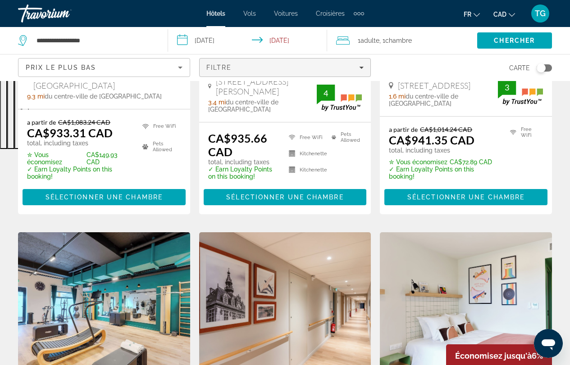
click at [359, 66] on div "Filtre" at bounding box center [285, 67] width 158 height 7
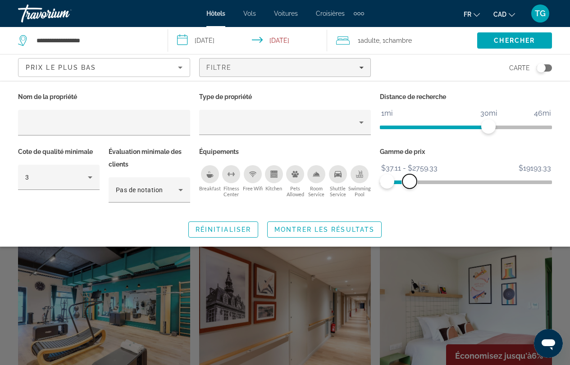
drag, startPoint x: 434, startPoint y: 182, endPoint x: 409, endPoint y: 188, distance: 26.4
click at [409, 188] on span "ngx-slider-max" at bounding box center [409, 181] width 14 height 14
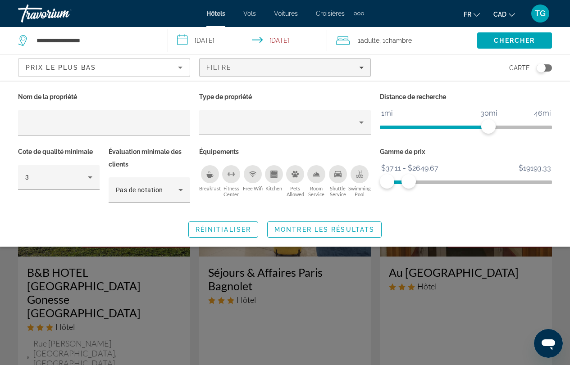
click at [202, 175] on div "Breakfast" at bounding box center [210, 174] width 18 height 18
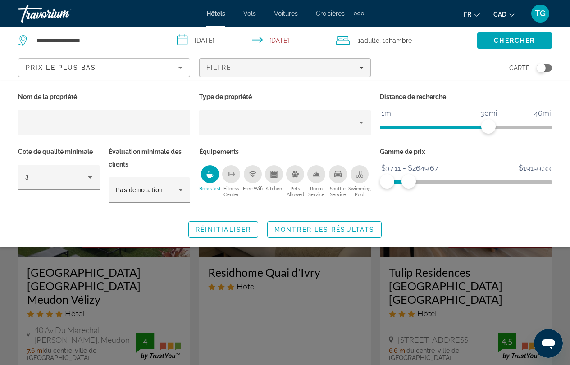
click at [251, 178] on div "Free Wifi" at bounding box center [253, 174] width 18 height 18
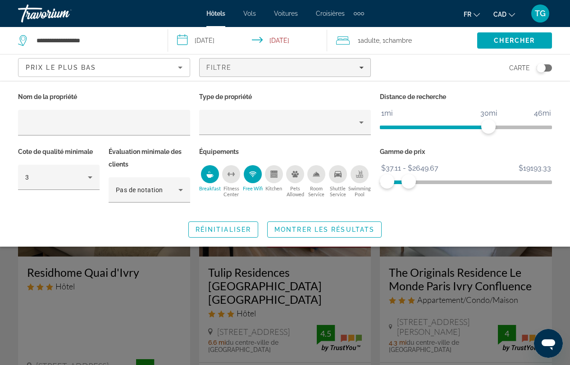
click at [334, 175] on icon "Shuttle Service" at bounding box center [337, 174] width 7 height 7
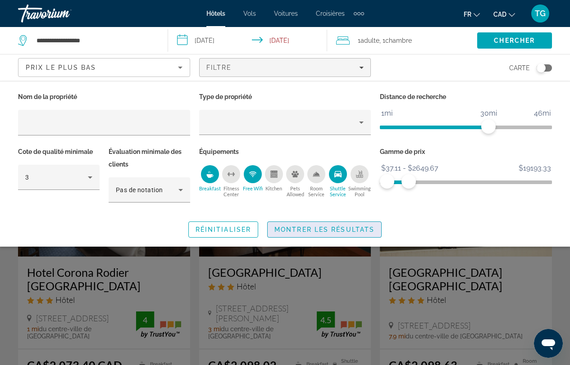
click at [328, 232] on span "Montrer les résultats" at bounding box center [324, 229] width 100 height 7
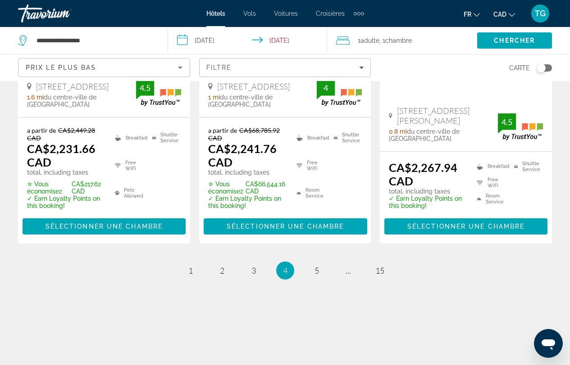
scroll to position [1322, 0]
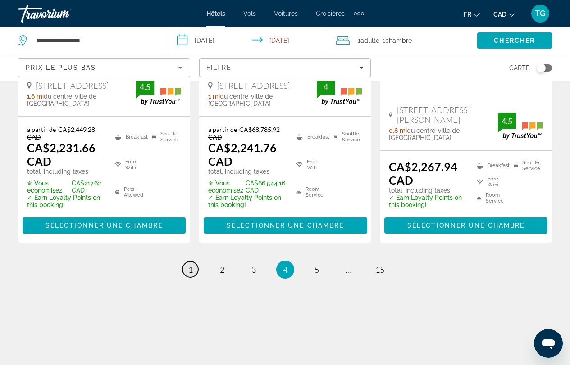
click at [192, 265] on span "1" at bounding box center [190, 270] width 5 height 10
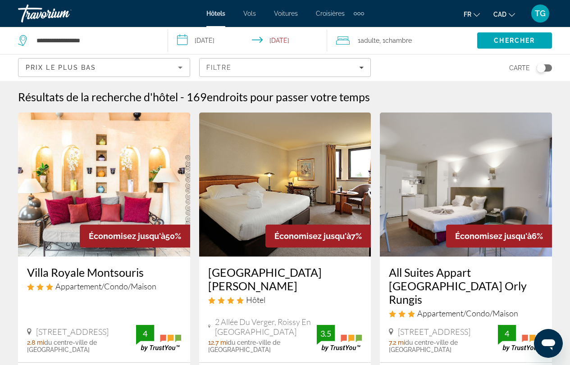
click at [546, 66] on div "Toggle map" at bounding box center [544, 67] width 15 height 7
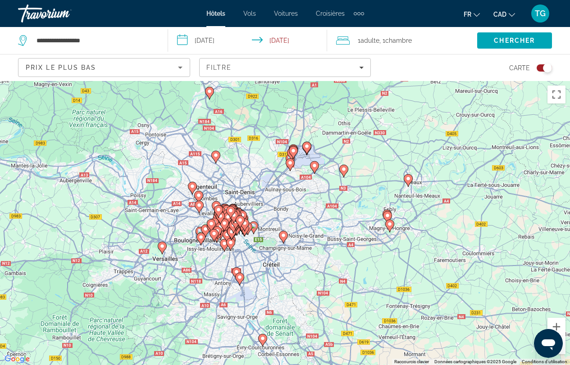
click at [548, 70] on div "Toggle map" at bounding box center [547, 68] width 9 height 9
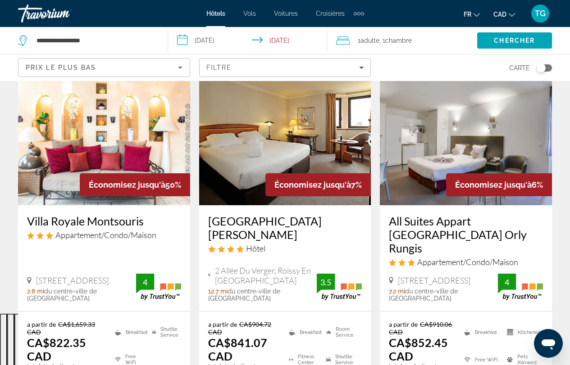
scroll to position [45, 0]
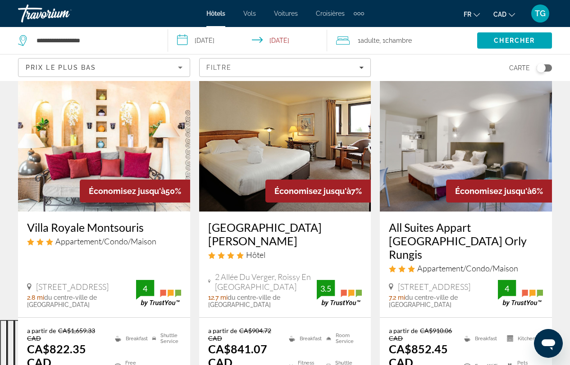
click at [542, 67] on div "Toggle map" at bounding box center [541, 68] width 9 height 9
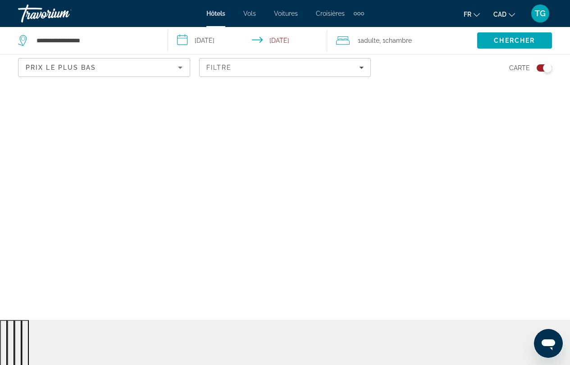
scroll to position [0, 0]
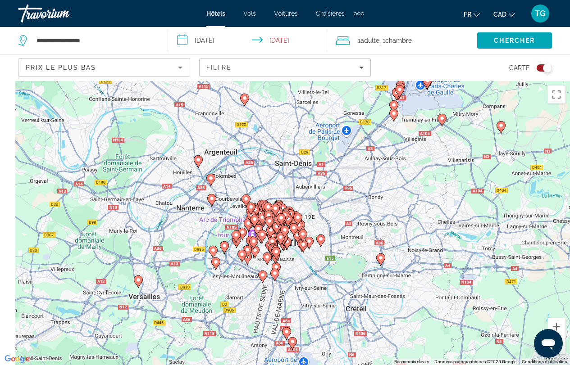
drag, startPoint x: 267, startPoint y: 204, endPoint x: 324, endPoint y: 203, distance: 56.8
click at [324, 203] on div "Pour activer le glissement avec le clavier, appuyez sur Alt+Entrée. Une fois ce…" at bounding box center [285, 223] width 570 height 284
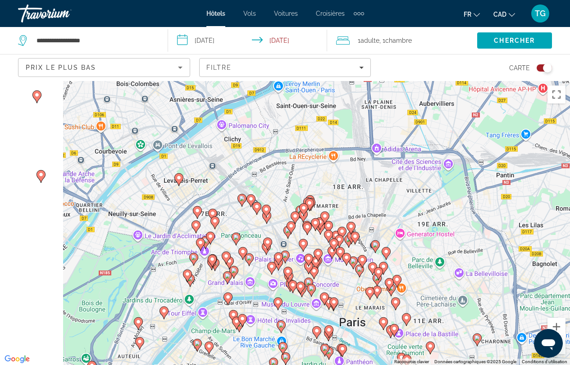
drag, startPoint x: 299, startPoint y: 220, endPoint x: 407, endPoint y: 218, distance: 107.7
click at [407, 218] on div "Pour activer le glissement avec le clavier, appuyez sur Alt+Entrée. Une fois ce…" at bounding box center [285, 223] width 570 height 284
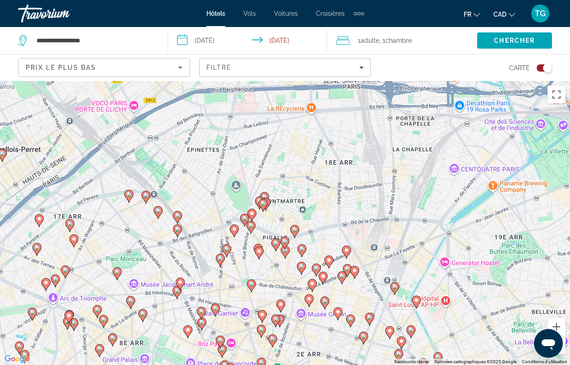
click at [264, 193] on icon "Main content" at bounding box center [264, 198] width 8 height 12
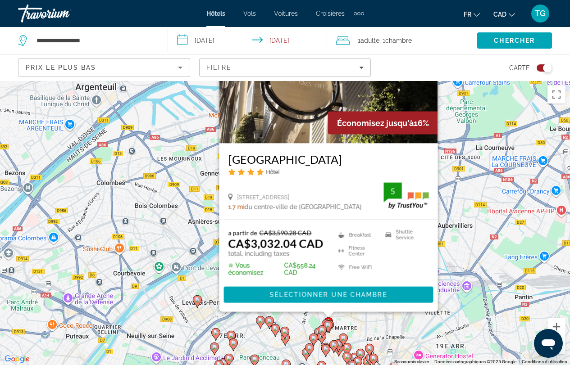
click at [325, 223] on div "Main content" at bounding box center [570, 223] width 570 height 0
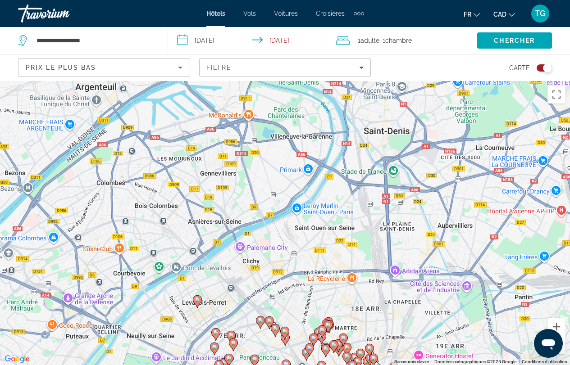
click at [326, 327] on gmp-advanced-marker "Main content" at bounding box center [322, 332] width 9 height 14
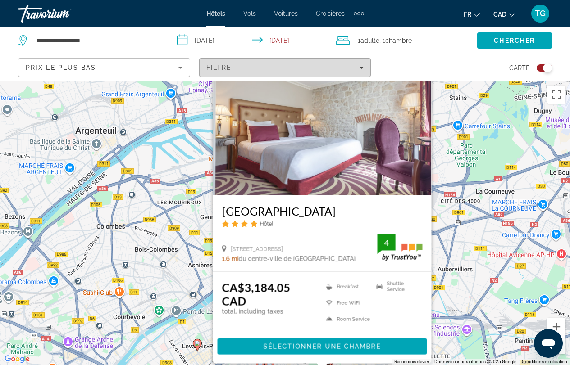
click at [346, 68] on div "Filtre" at bounding box center [285, 67] width 158 height 7
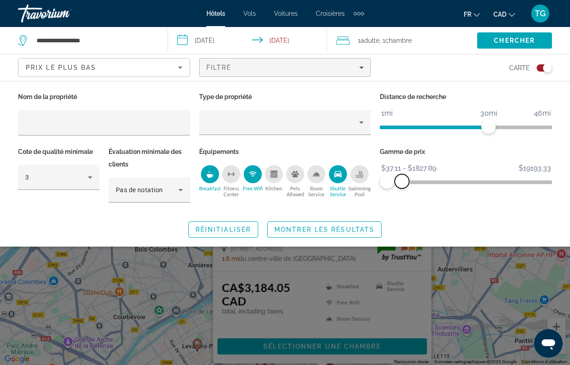
drag, startPoint x: 407, startPoint y: 181, endPoint x: 402, endPoint y: 183, distance: 5.3
click at [402, 183] on span "ngx-slider-max" at bounding box center [402, 181] width 14 height 14
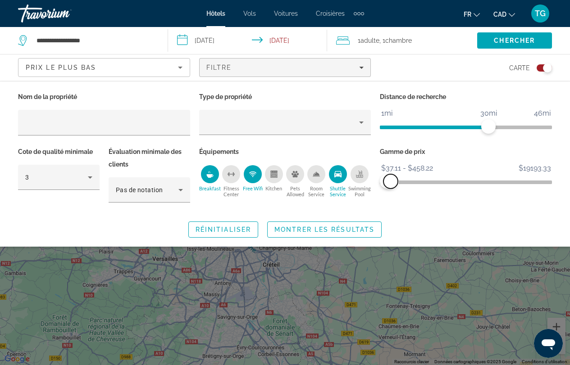
drag, startPoint x: 402, startPoint y: 182, endPoint x: 391, endPoint y: 183, distance: 11.3
click at [391, 183] on span "ngx-slider-max" at bounding box center [390, 181] width 14 height 14
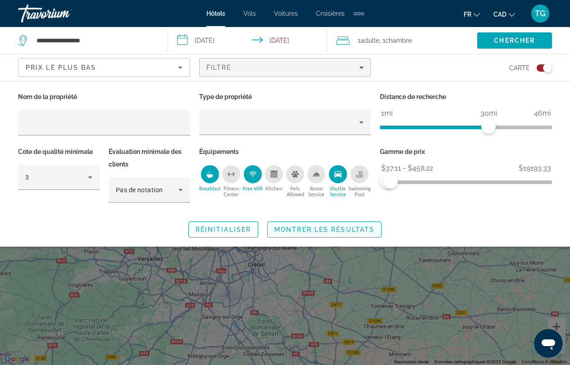
click at [305, 232] on span "Montrer les résultats" at bounding box center [324, 229] width 100 height 7
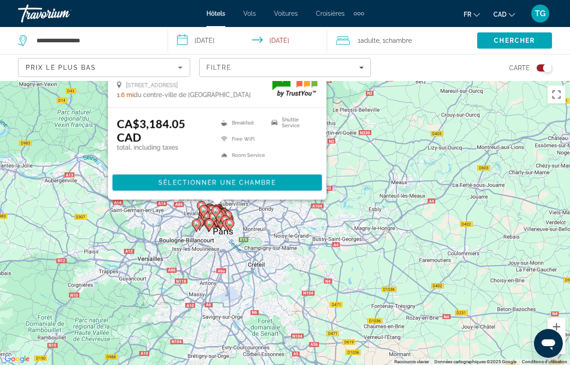
click at [350, 262] on div "Pour activer le glissement avec le clavier, appuyez sur Alt+Entrée. Une fois ce…" at bounding box center [285, 223] width 570 height 284
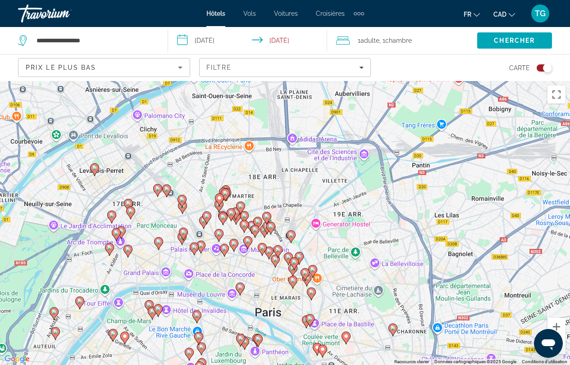
drag, startPoint x: 237, startPoint y: 166, endPoint x: 307, endPoint y: 217, distance: 87.2
click at [307, 217] on div "Pour activer le glissement avec le clavier, appuyez sur Alt+Entrée. Une fois ce…" at bounding box center [285, 223] width 570 height 284
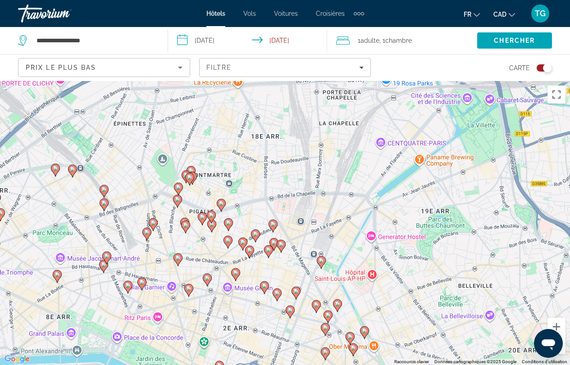
click at [221, 204] on image "Main content" at bounding box center [221, 203] width 5 height 5
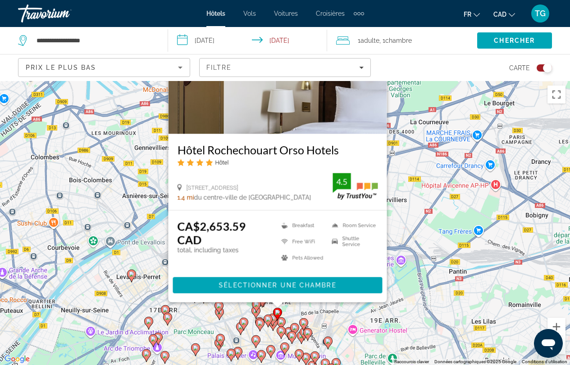
scroll to position [45, 0]
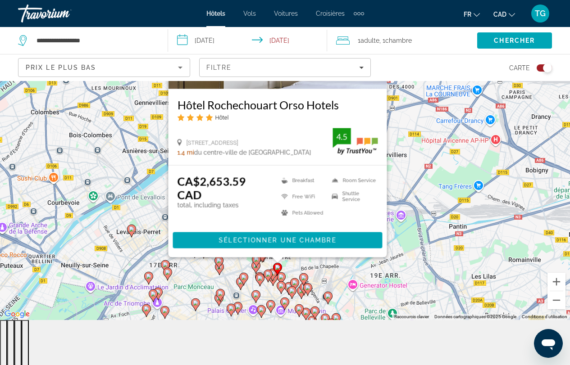
click at [293, 290] on image "Main content" at bounding box center [291, 290] width 5 height 5
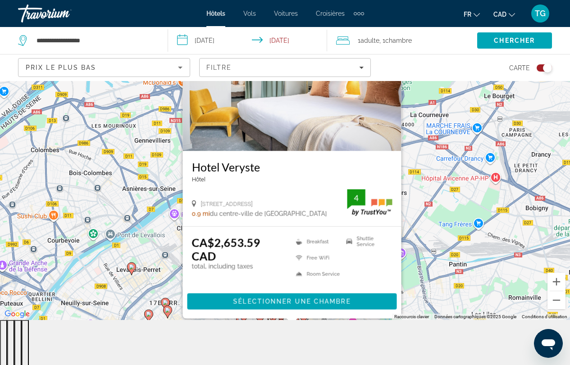
click at [129, 268] on image "Main content" at bounding box center [131, 266] width 5 height 5
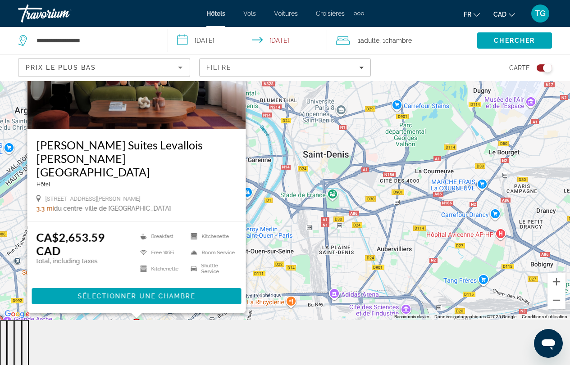
click at [545, 68] on div "Toggle map" at bounding box center [547, 68] width 9 height 9
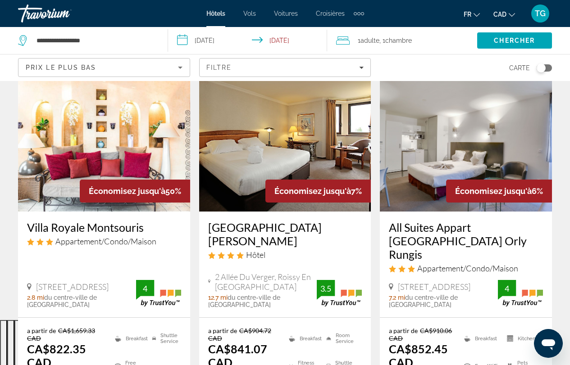
scroll to position [54, 0]
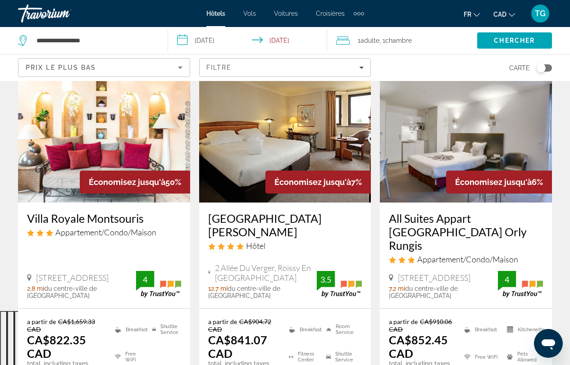
click at [102, 146] on img "Main content" at bounding box center [104, 131] width 172 height 144
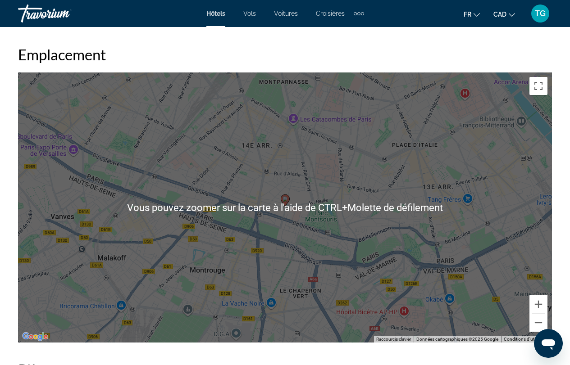
scroll to position [1036, 0]
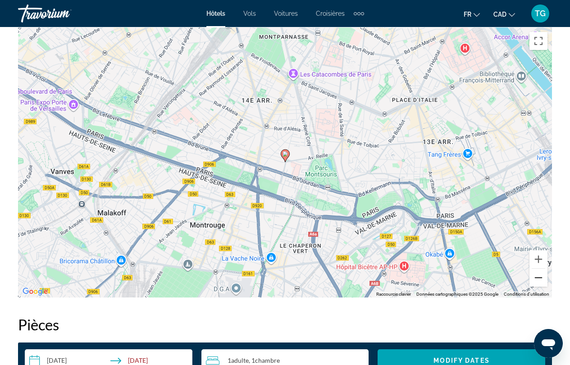
click at [536, 274] on button "Zoom arrière" at bounding box center [538, 278] width 18 height 18
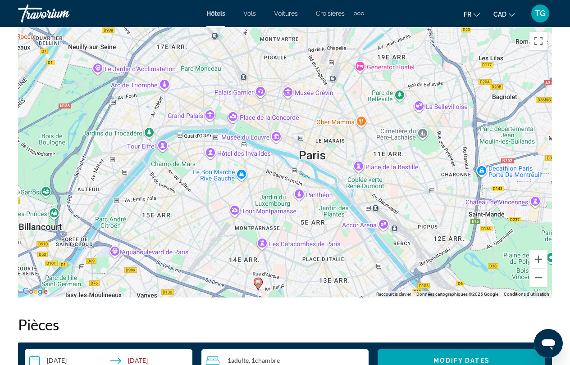
drag, startPoint x: 329, startPoint y: 124, endPoint x: 301, endPoint y: 253, distance: 131.8
click at [301, 253] on div "Pour activer le glissement avec le clavier, appuyez sur Alt+Entrée. Une fois ce…" at bounding box center [285, 162] width 534 height 270
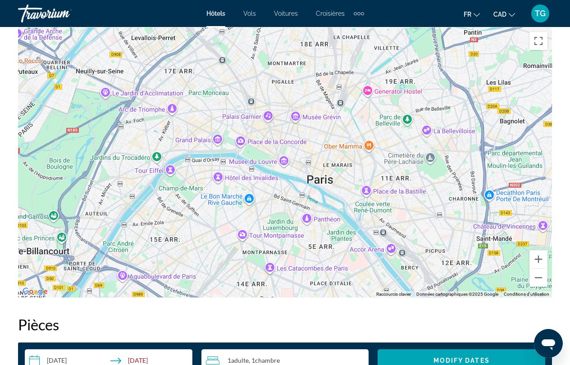
drag, startPoint x: 308, startPoint y: 129, endPoint x: 319, endPoint y: 164, distance: 37.0
click at [319, 164] on div "Pour activer le glissement avec le clavier, appuyez sur Alt+Entrée. Une fois ce…" at bounding box center [285, 162] width 534 height 270
click at [327, 179] on div "Pour activer le glissement avec le clavier, appuyez sur Alt+Entrée. Une fois ce…" at bounding box center [285, 162] width 534 height 270
click at [538, 284] on button "Zoom arrière" at bounding box center [538, 278] width 18 height 18
